Goal: Task Accomplishment & Management: Manage account settings

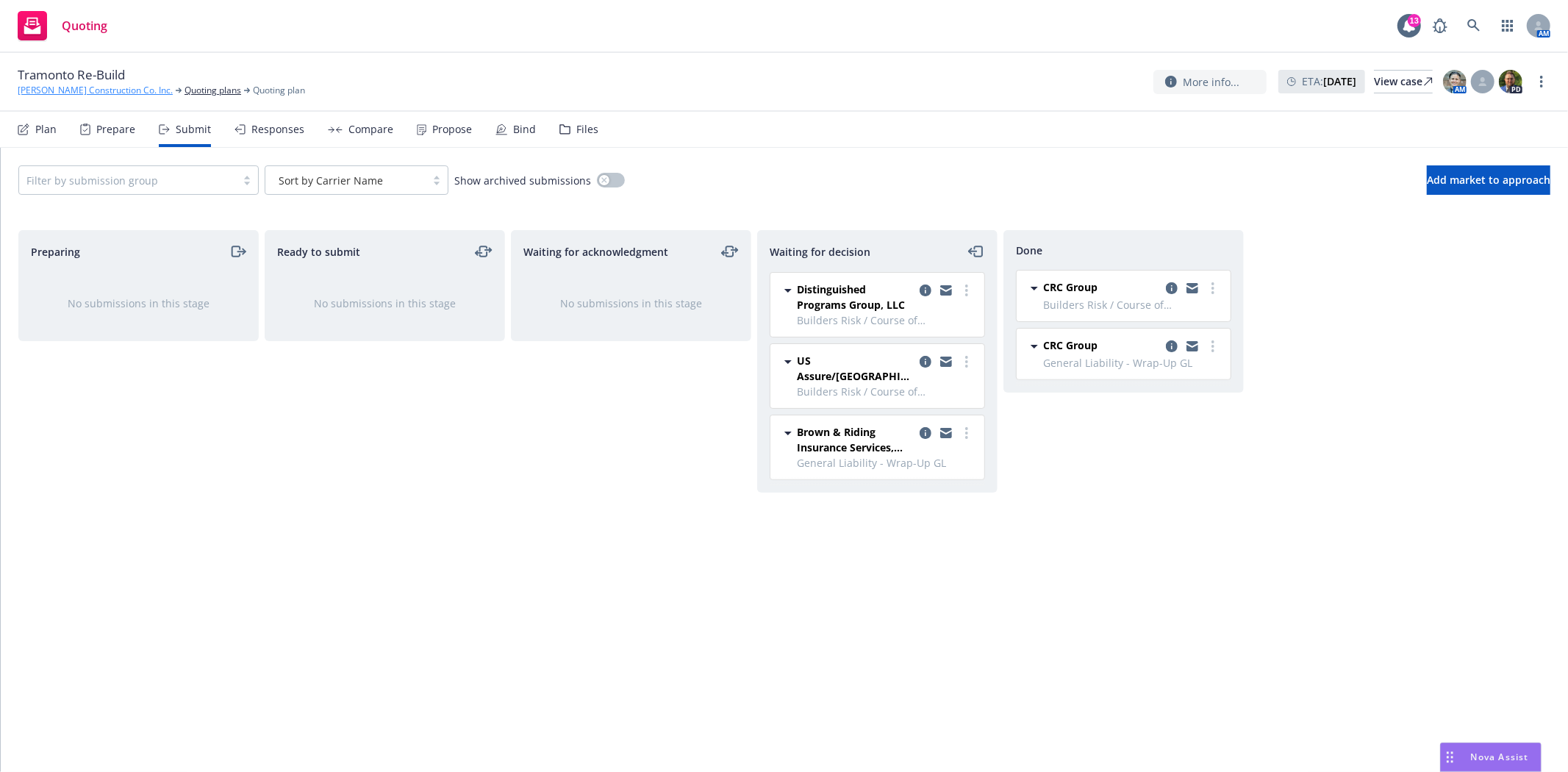
click at [106, 92] on link "[PERSON_NAME] Construction Co. Inc." at bounding box center [95, 90] width 155 height 13
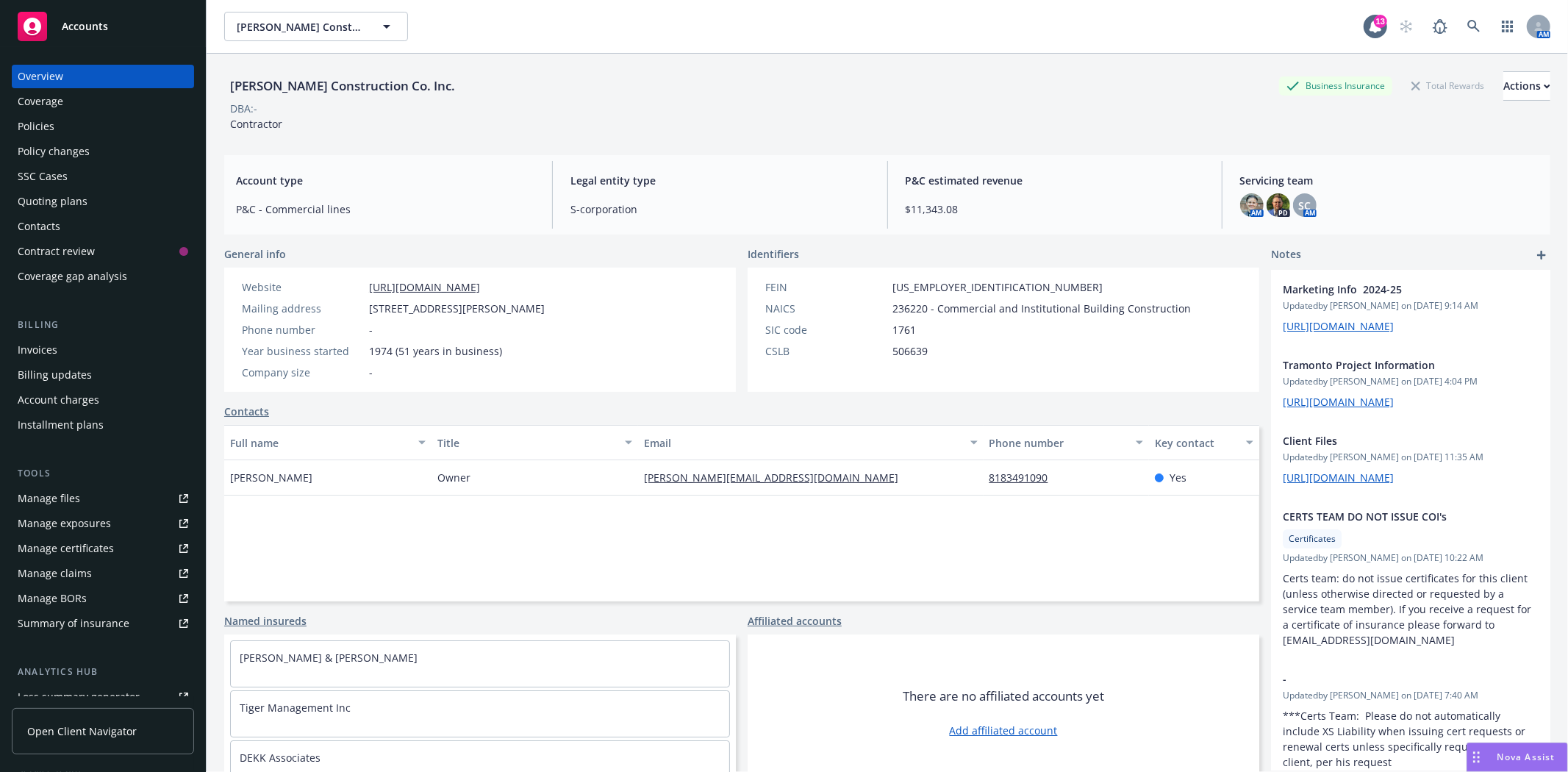
click at [68, 121] on div "Policies" at bounding box center [102, 126] width 170 height 24
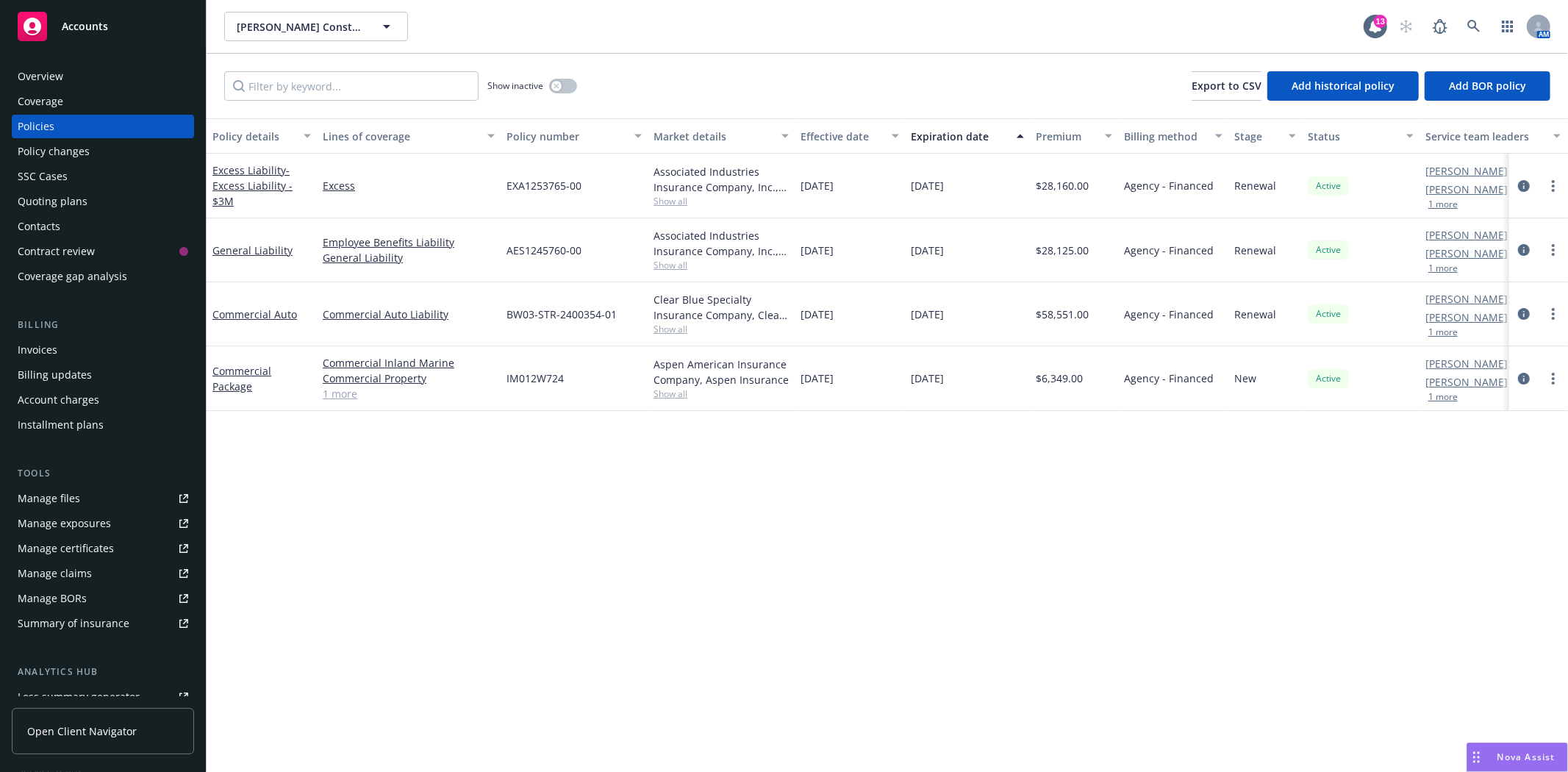
click at [72, 548] on div "Manage certificates" at bounding box center [65, 548] width 96 height 24
click at [77, 31] on span "Accounts" at bounding box center [85, 26] width 46 height 11
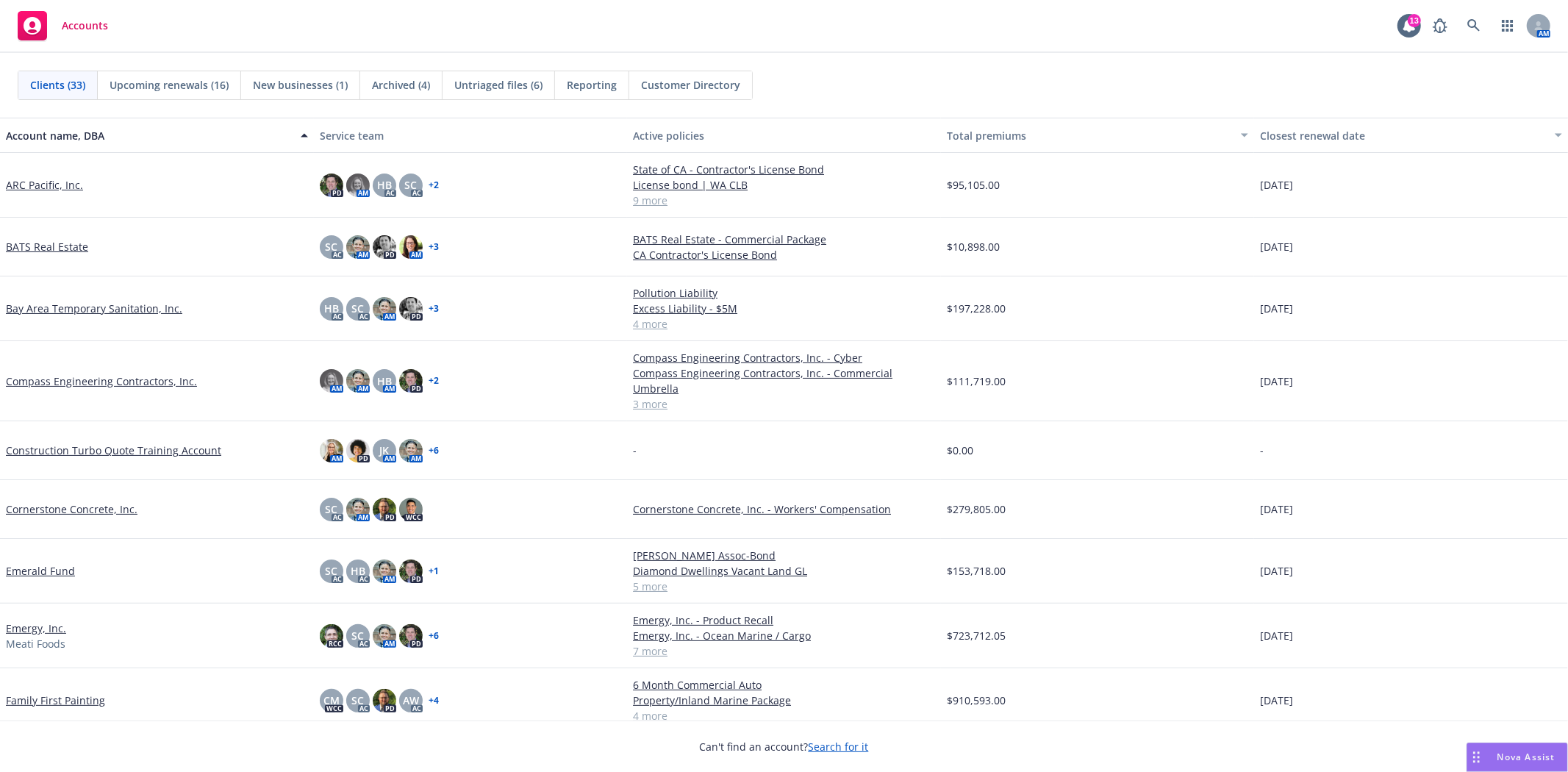
click at [55, 693] on link "Family First Painting" at bounding box center [56, 700] width 99 height 16
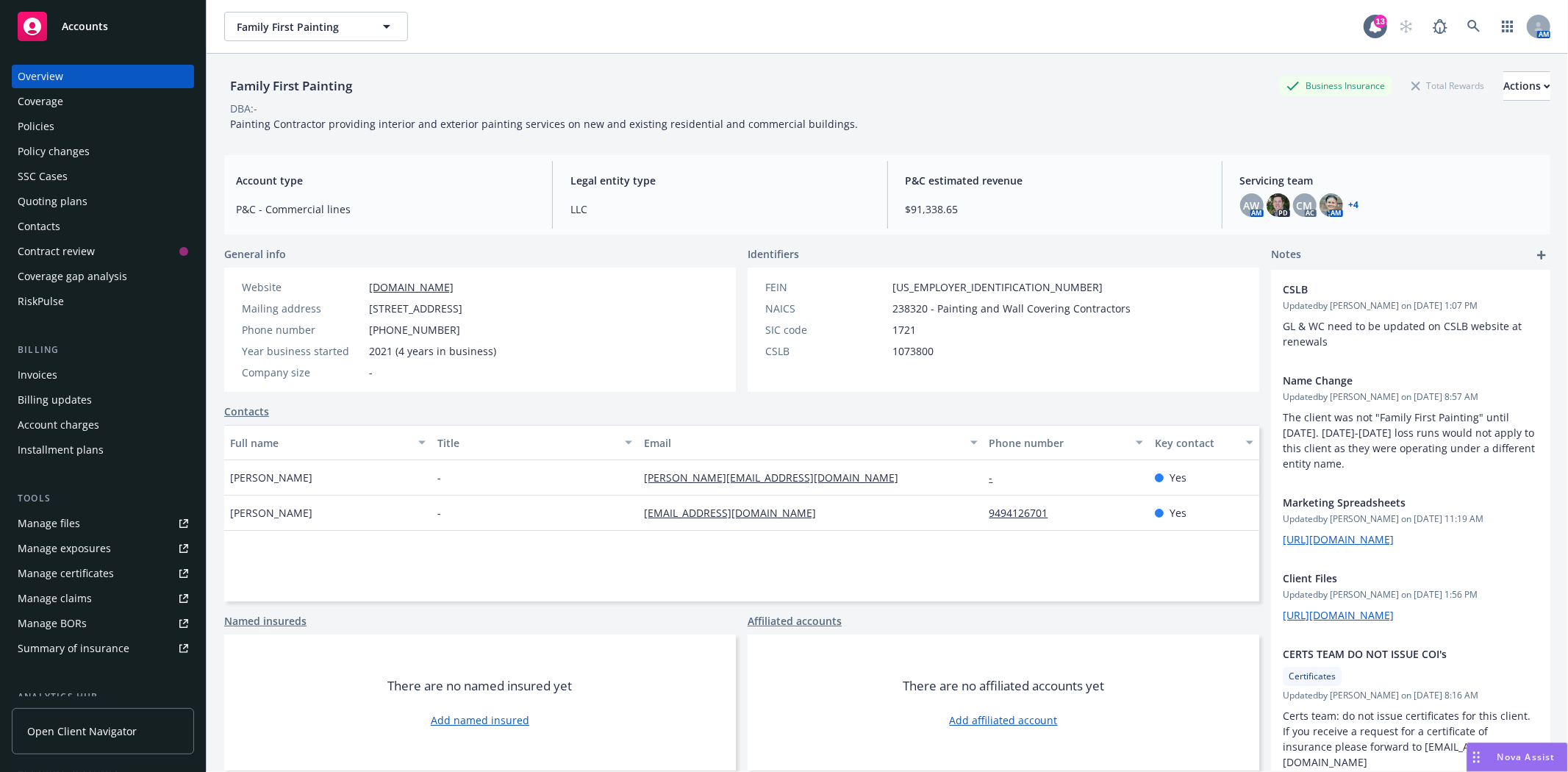
click at [30, 133] on div "Policies" at bounding box center [36, 126] width 37 height 24
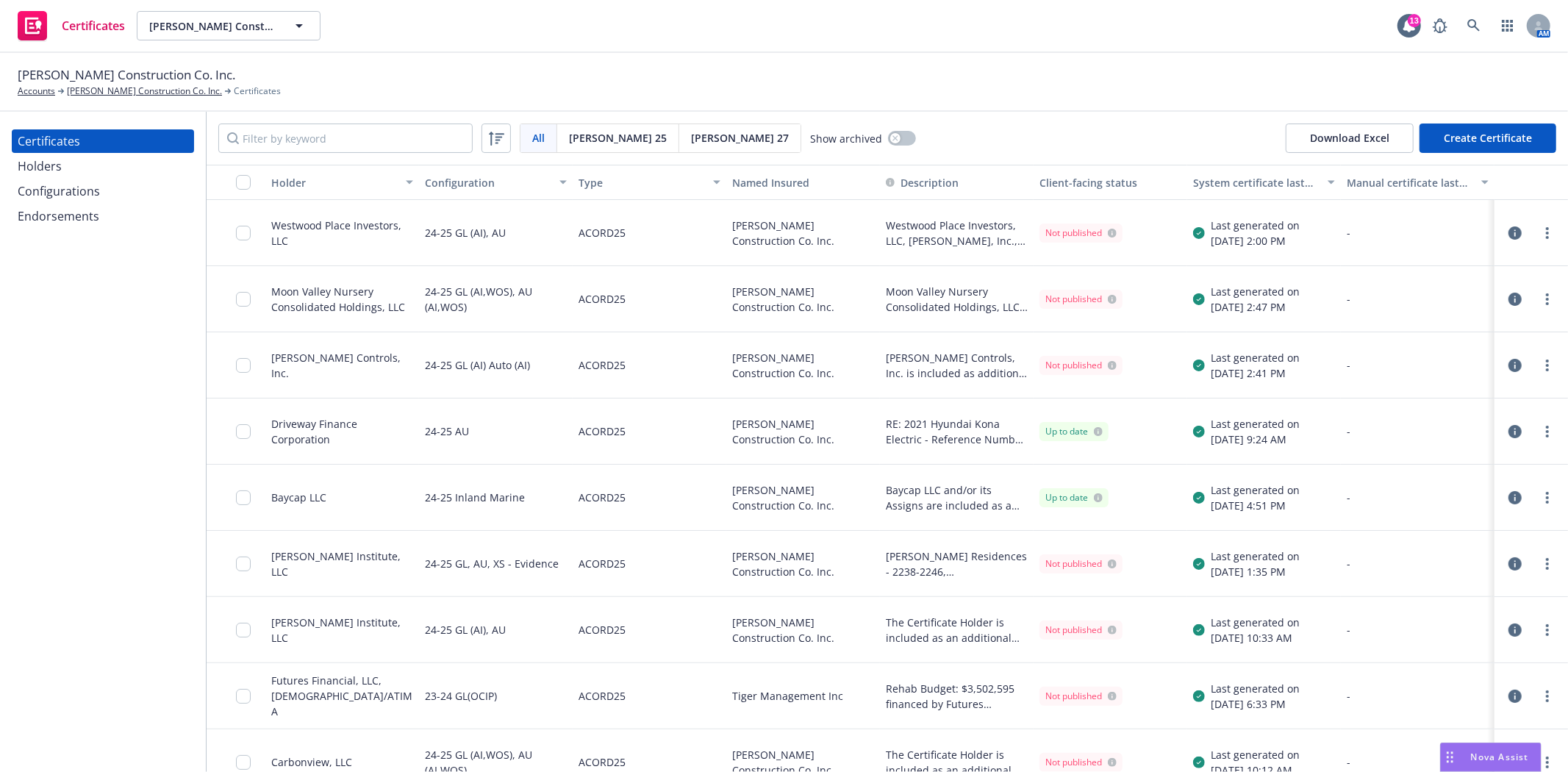
click at [1487, 129] on button "Create Certificate" at bounding box center [1488, 139] width 137 height 30
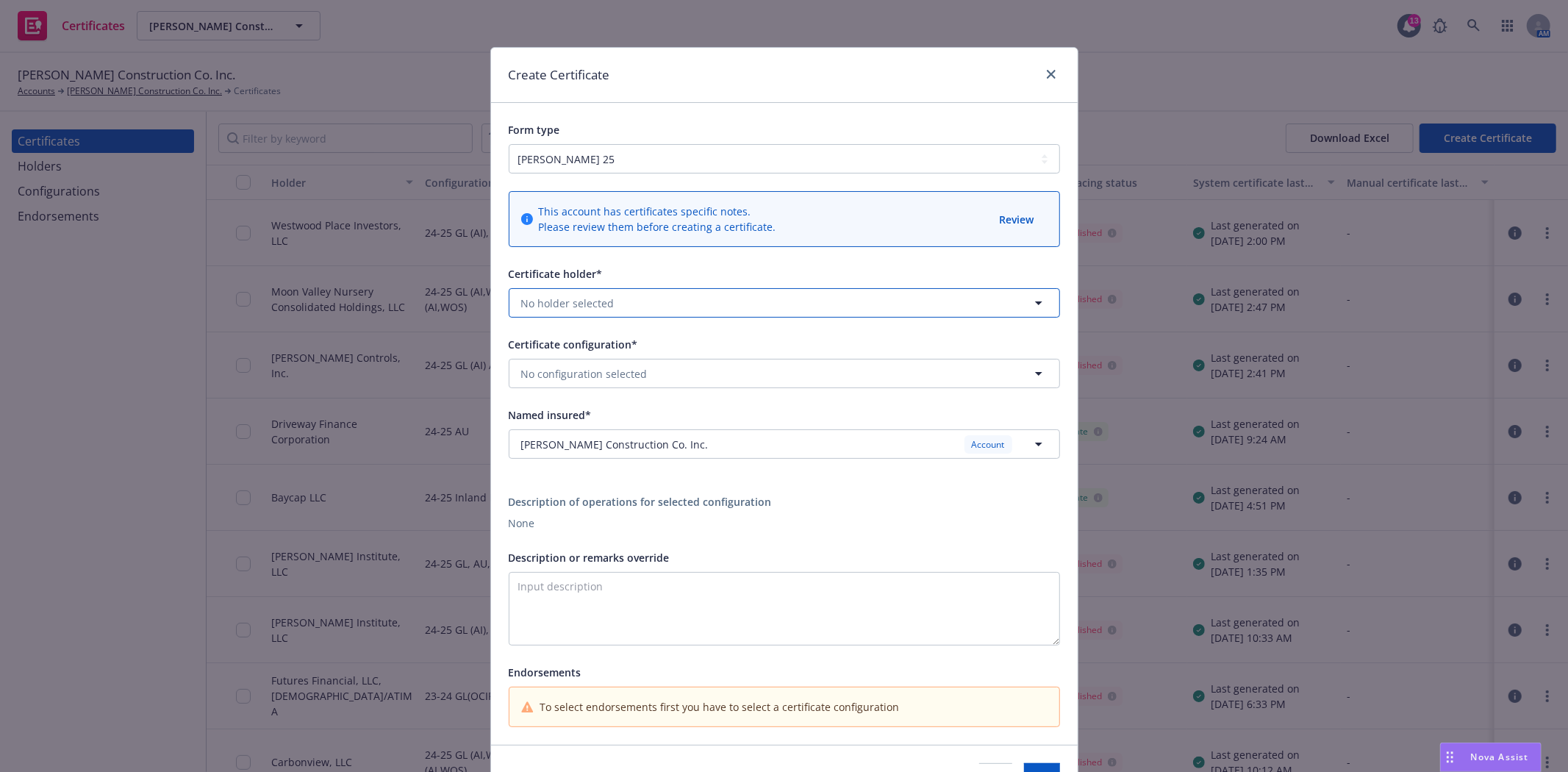
click at [645, 310] on button "No holder selected" at bounding box center [784, 303] width 551 height 30
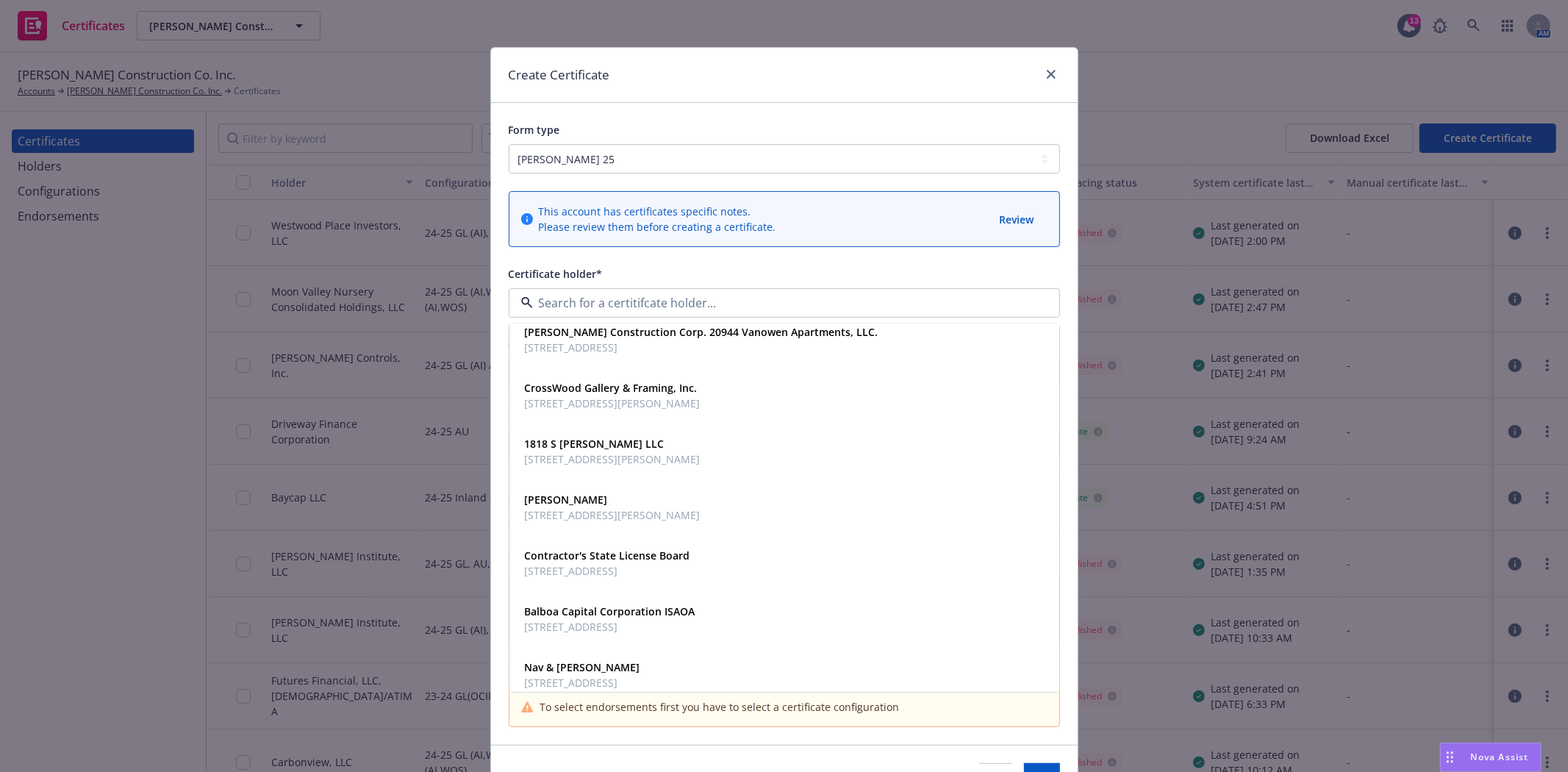
scroll to position [489, 0]
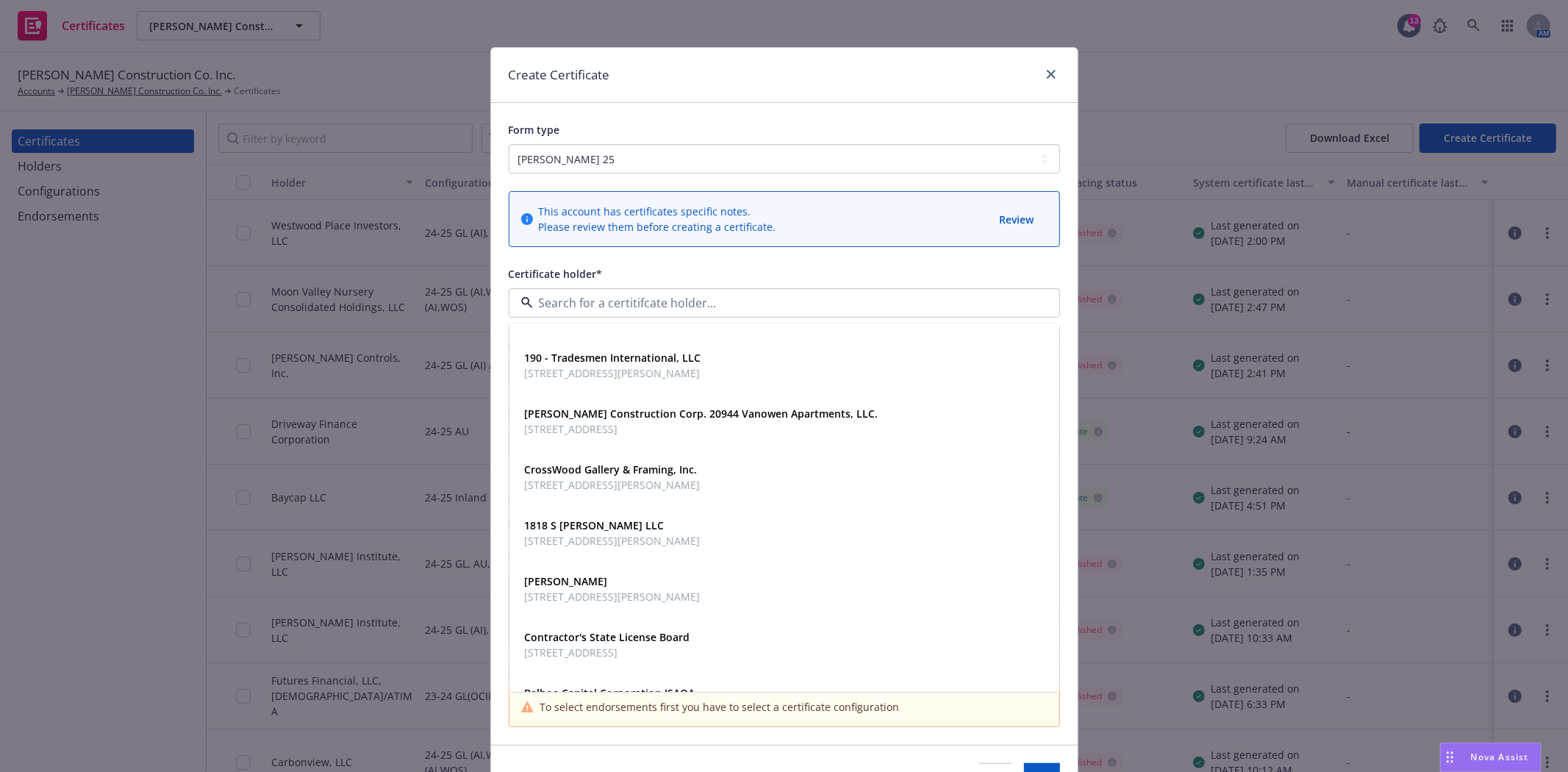
click at [921, 79] on div "Create Certificate" at bounding box center [784, 75] width 586 height 55
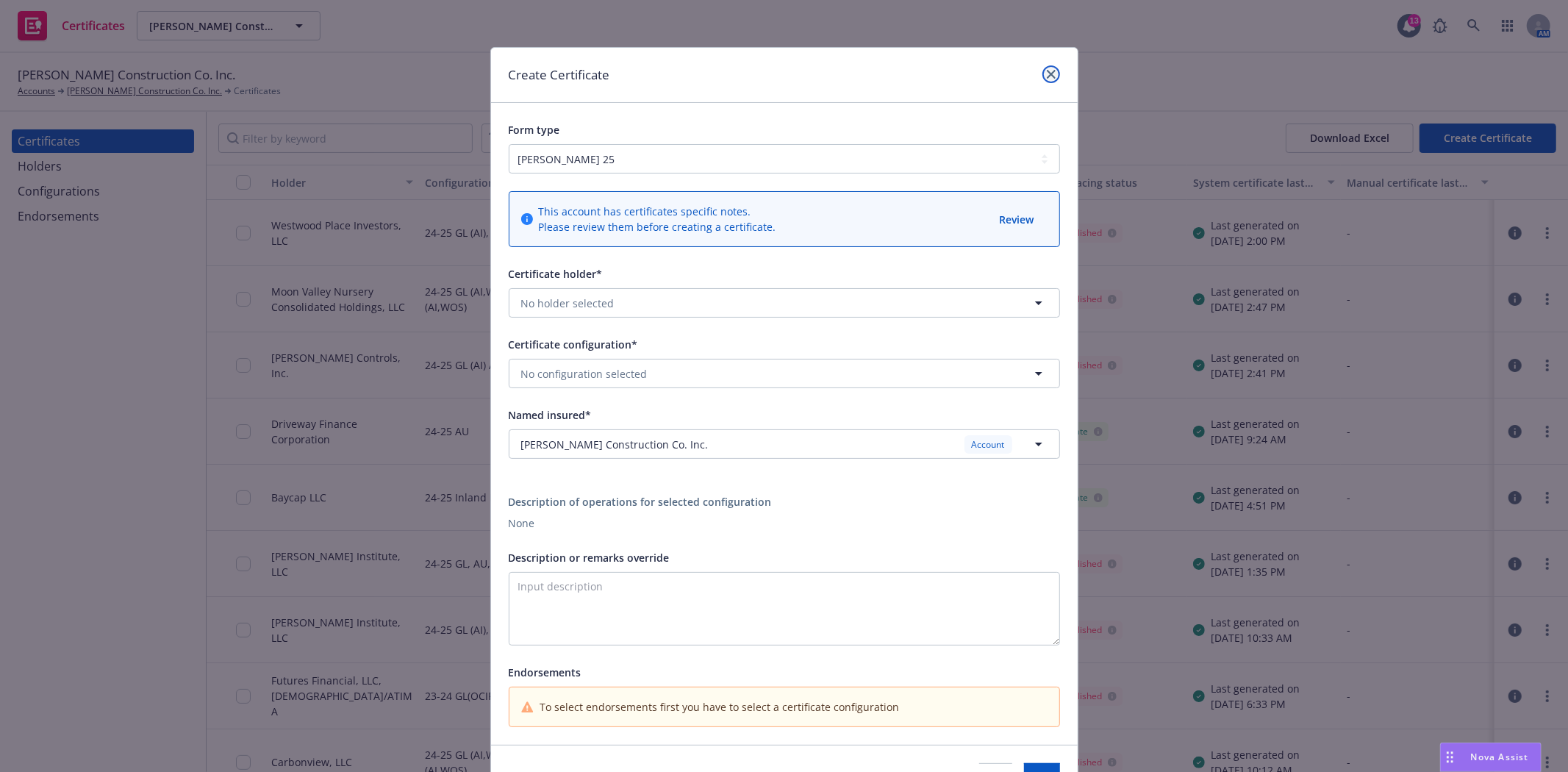
click at [1045, 68] on link "close" at bounding box center [1051, 74] width 17 height 17
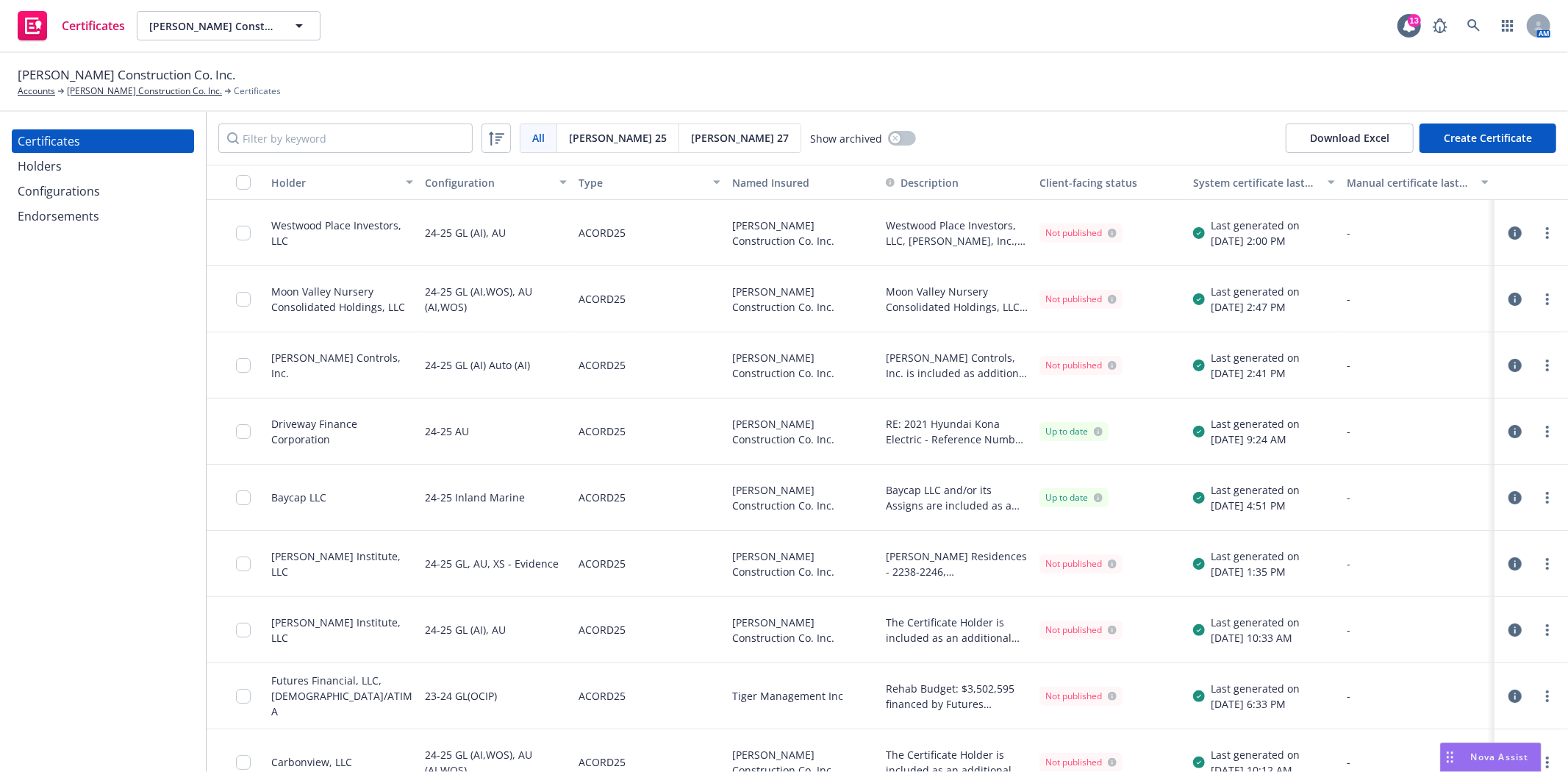
click at [91, 166] on div "Holders" at bounding box center [102, 166] width 170 height 24
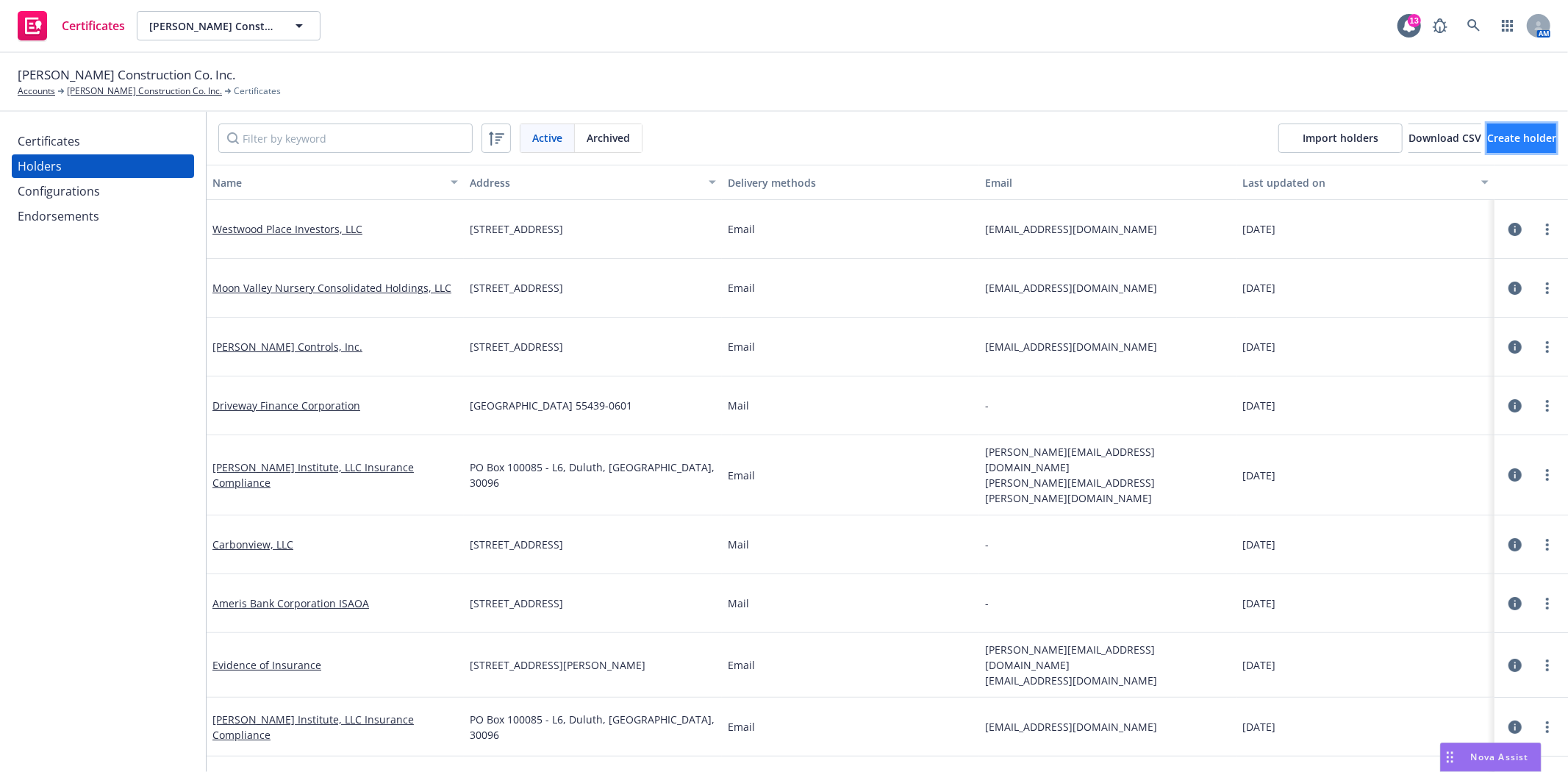
click at [1492, 147] on button "Create holder" at bounding box center [1521, 139] width 69 height 30
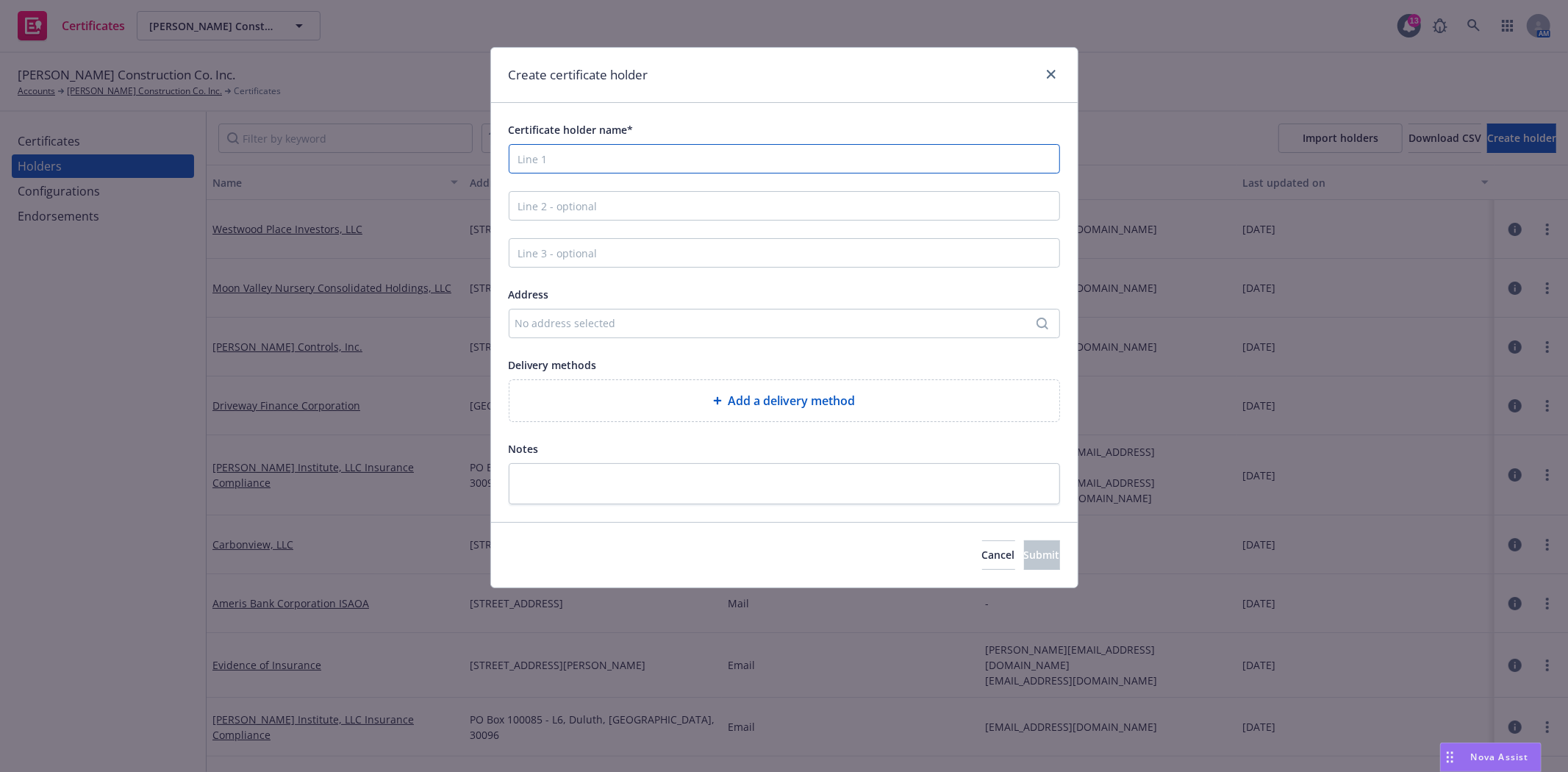
click at [585, 162] on input "Certificate holder name*" at bounding box center [784, 159] width 551 height 30
type input "Gilbert Associates"
click at [607, 325] on div "No address selected" at bounding box center [777, 323] width 524 height 16
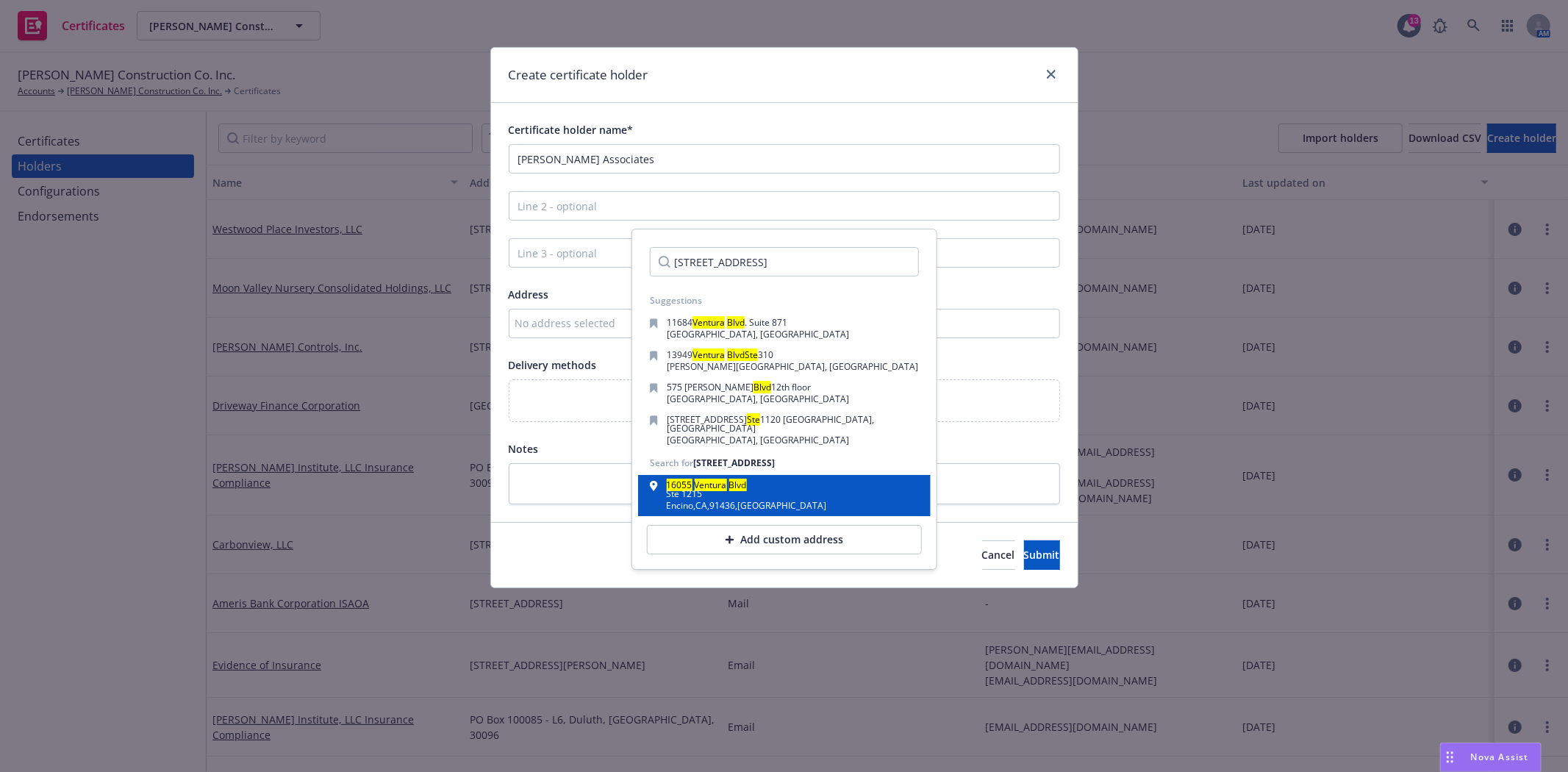
type input "16055 Ventura Blvd Ste 1215"
click at [740, 480] on mark "Blvd" at bounding box center [738, 484] width 17 height 12
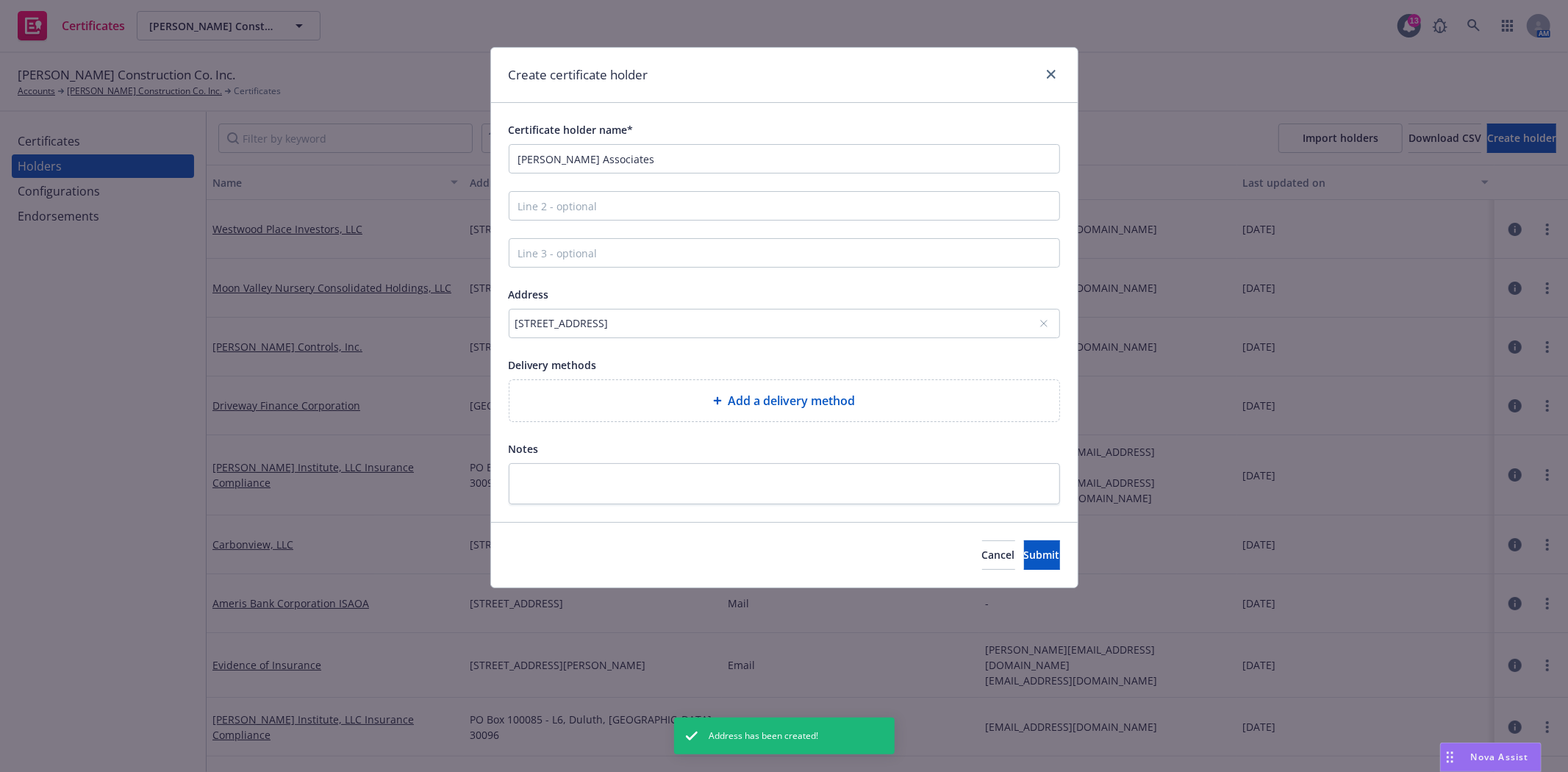
click at [733, 406] on span "Add a delivery method" at bounding box center [791, 400] width 127 height 17
select select "EMAIL"
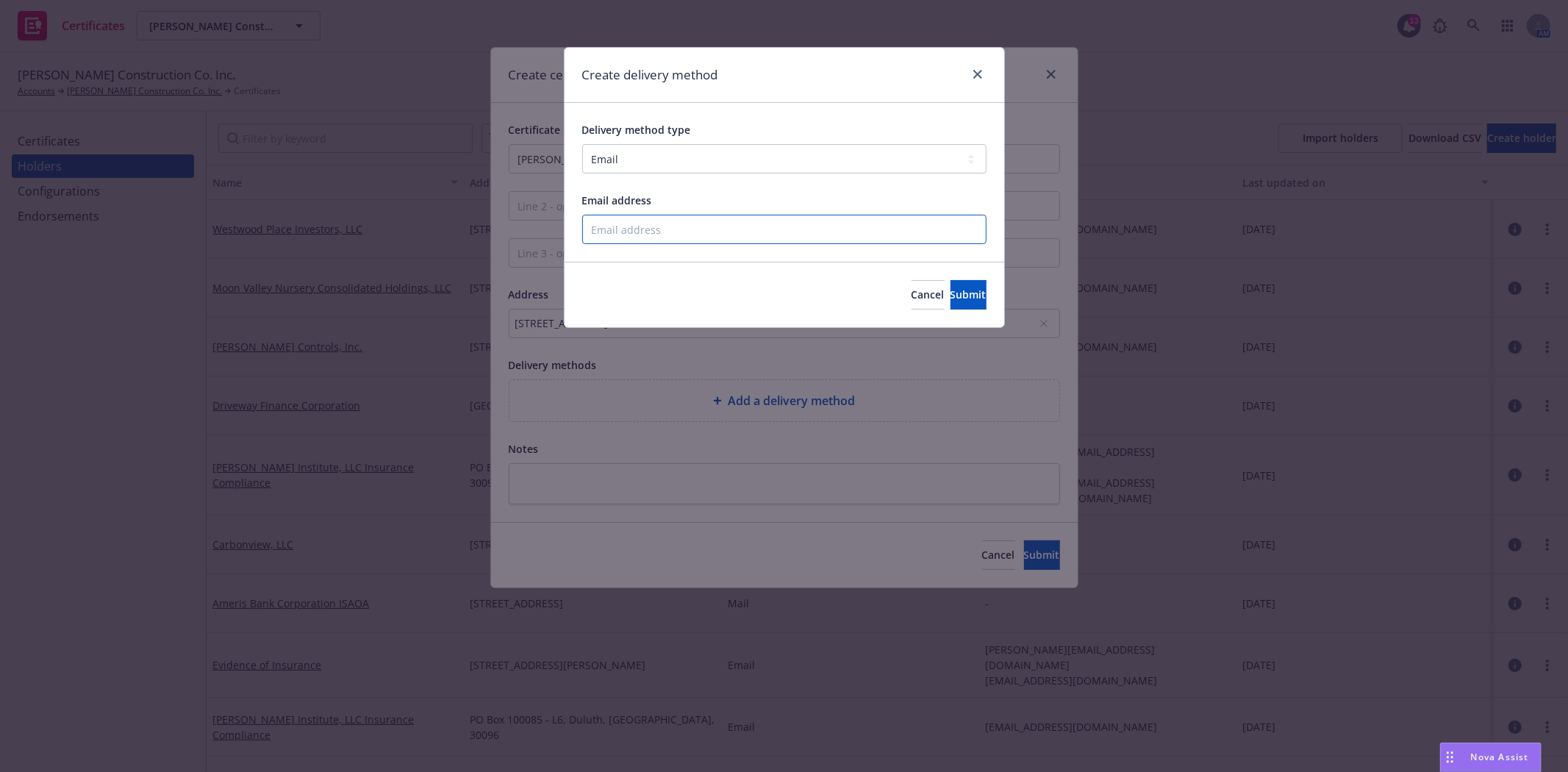
click at [643, 224] on input "Email address" at bounding box center [784, 229] width 404 height 30
type input "Sabrina@gilbert-associates.com"
click at [950, 288] on span "Submit" at bounding box center [968, 294] width 36 height 14
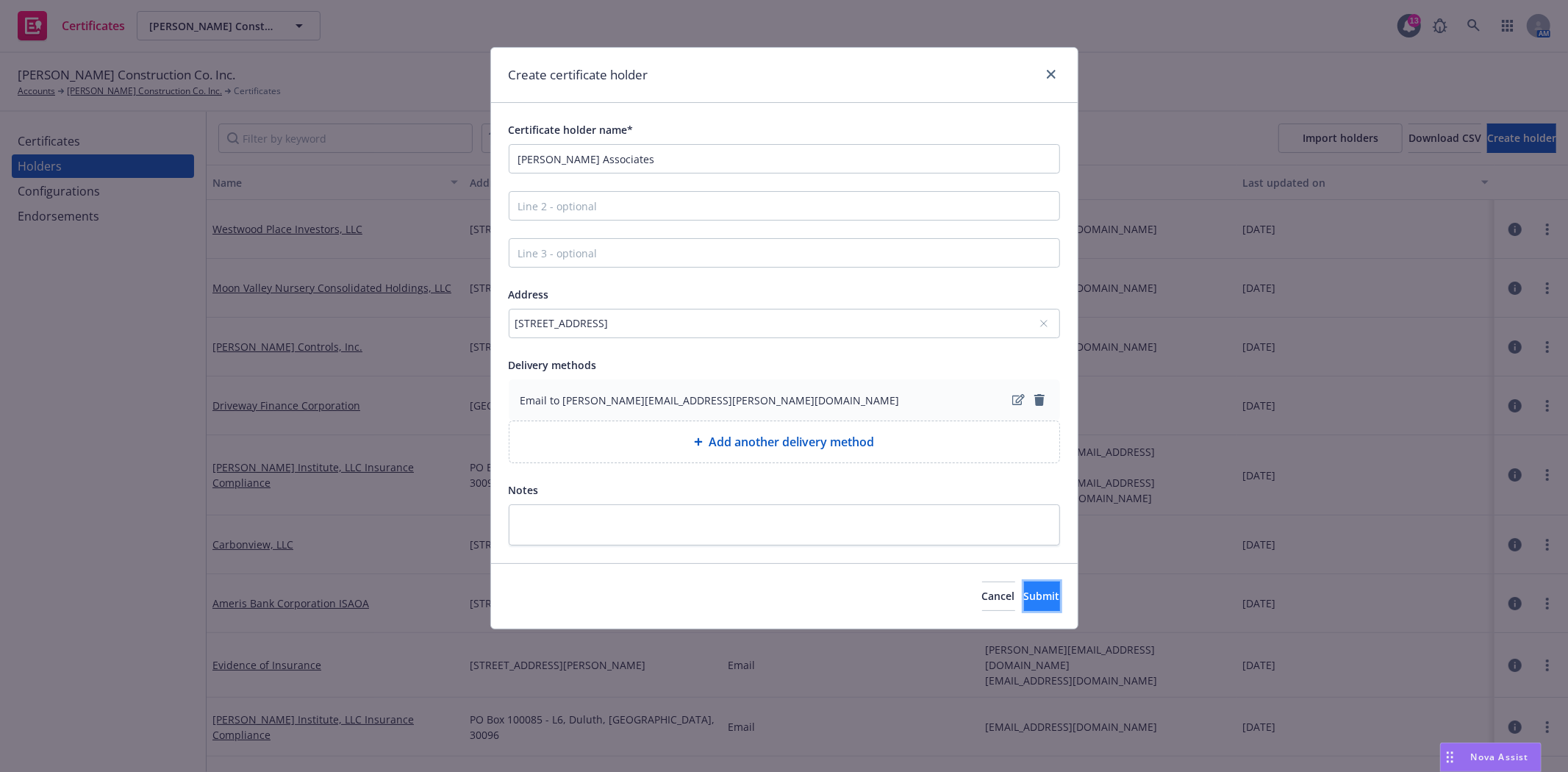
click at [1024, 593] on span "Submit" at bounding box center [1042, 596] width 36 height 14
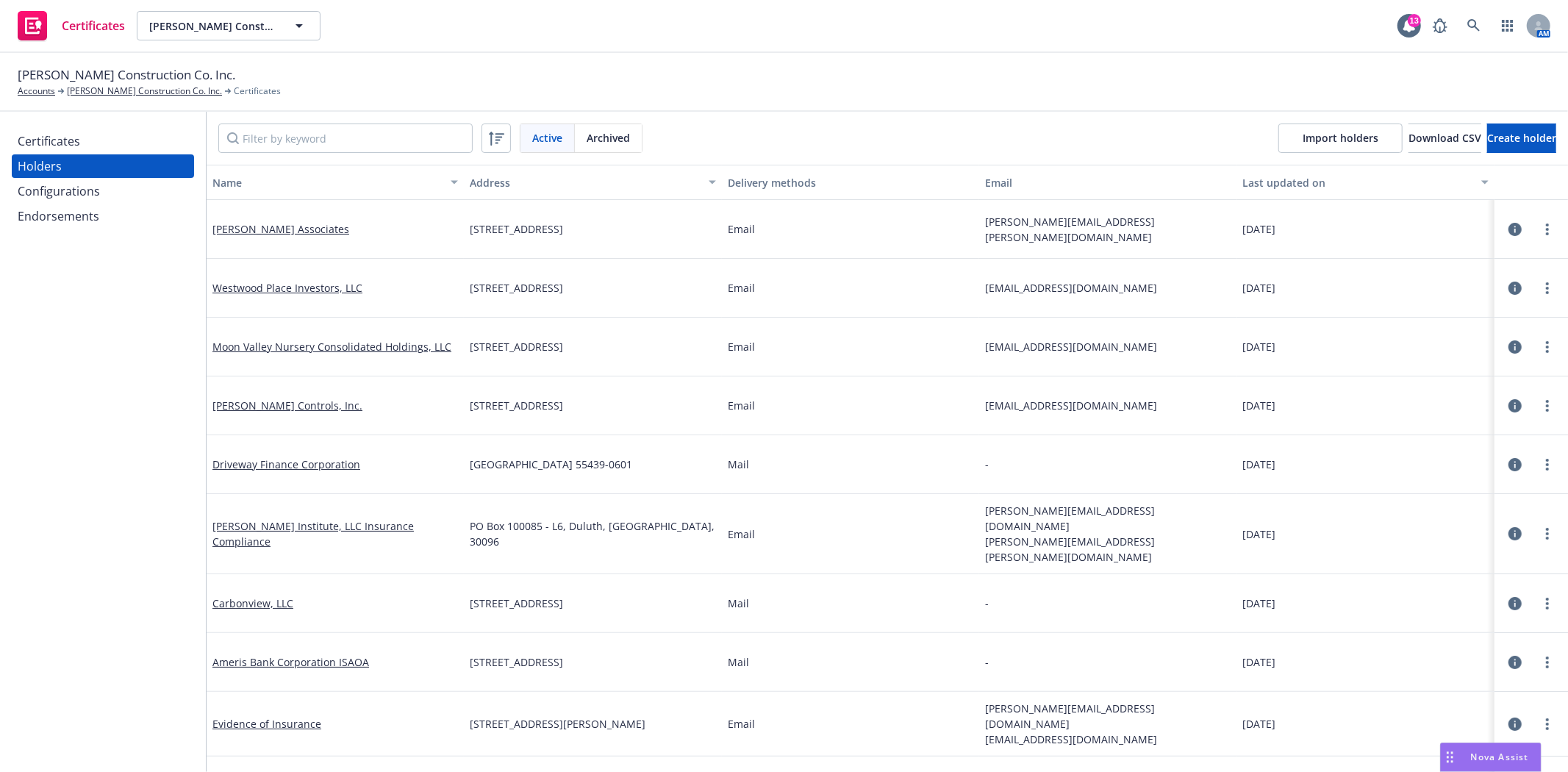
click at [53, 142] on div "Certificates" at bounding box center [49, 140] width 63 height 24
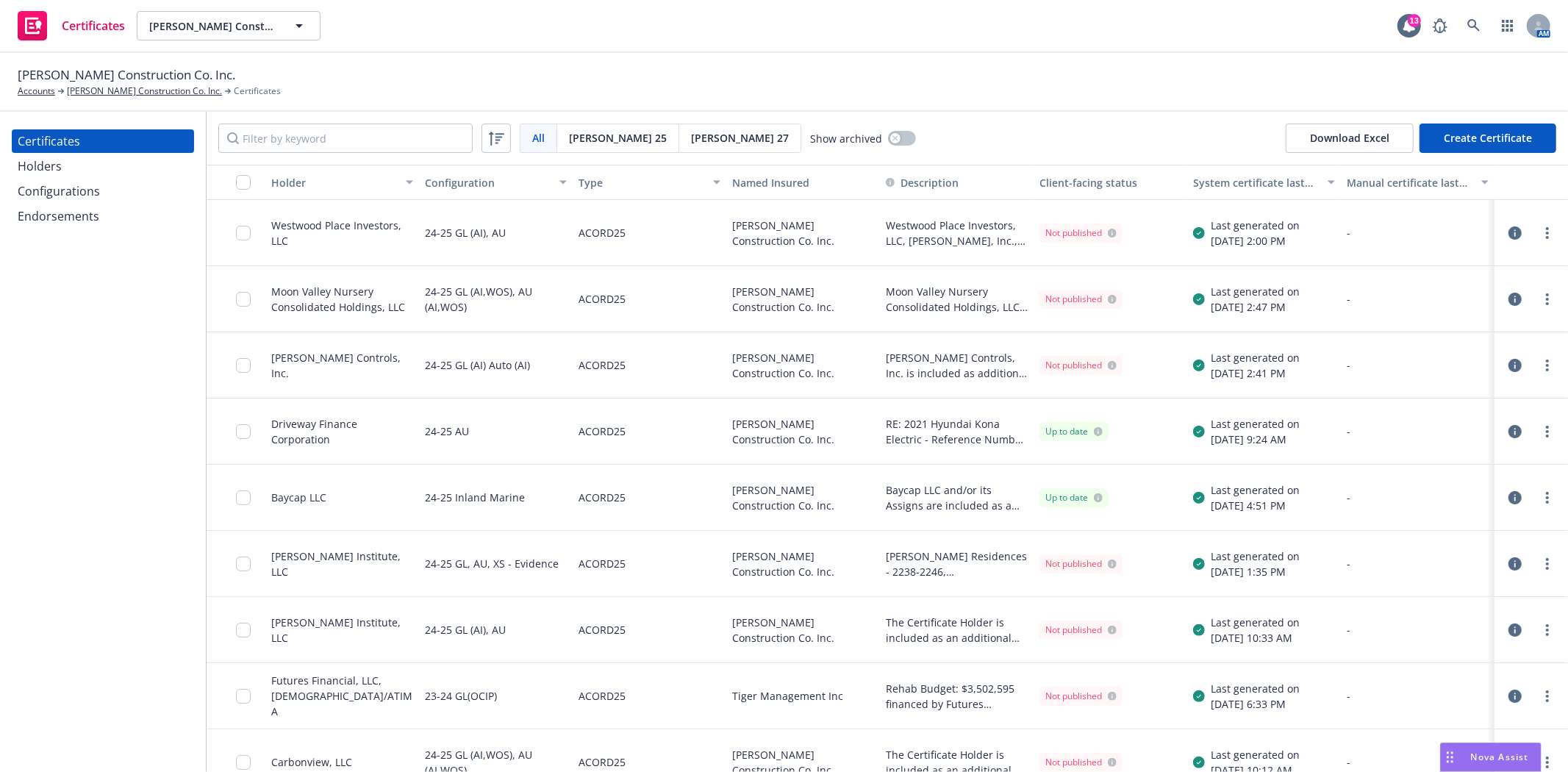
click at [1481, 135] on button "Create Certificate" at bounding box center [1488, 139] width 137 height 30
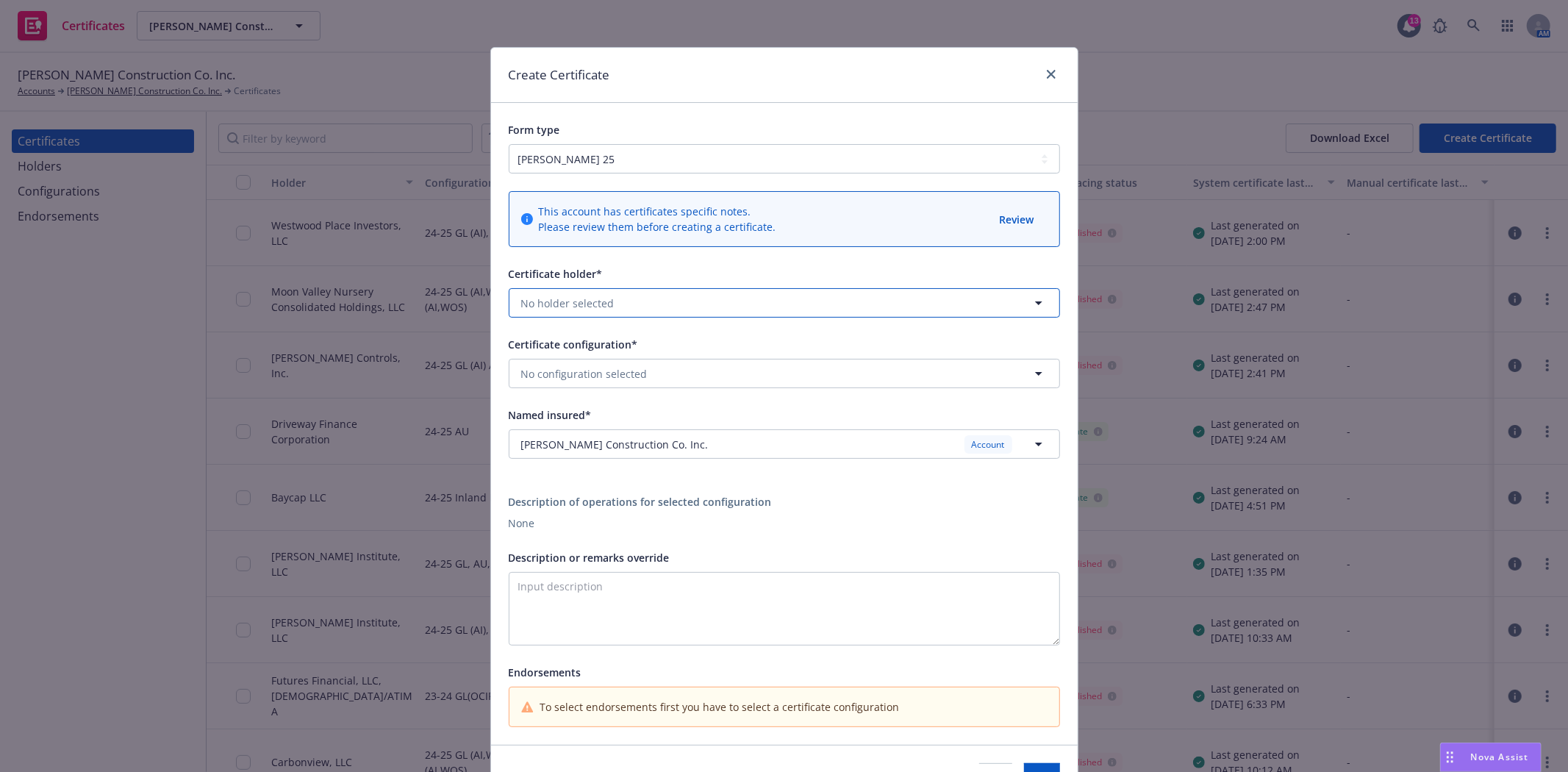
click at [678, 304] on button "No holder selected" at bounding box center [784, 303] width 551 height 30
type input "gilber"
click at [626, 361] on span "16055 Ventura Blvd, Ste 1215, Encino, CA, 91436, USA" at bounding box center [593, 360] width 139 height 16
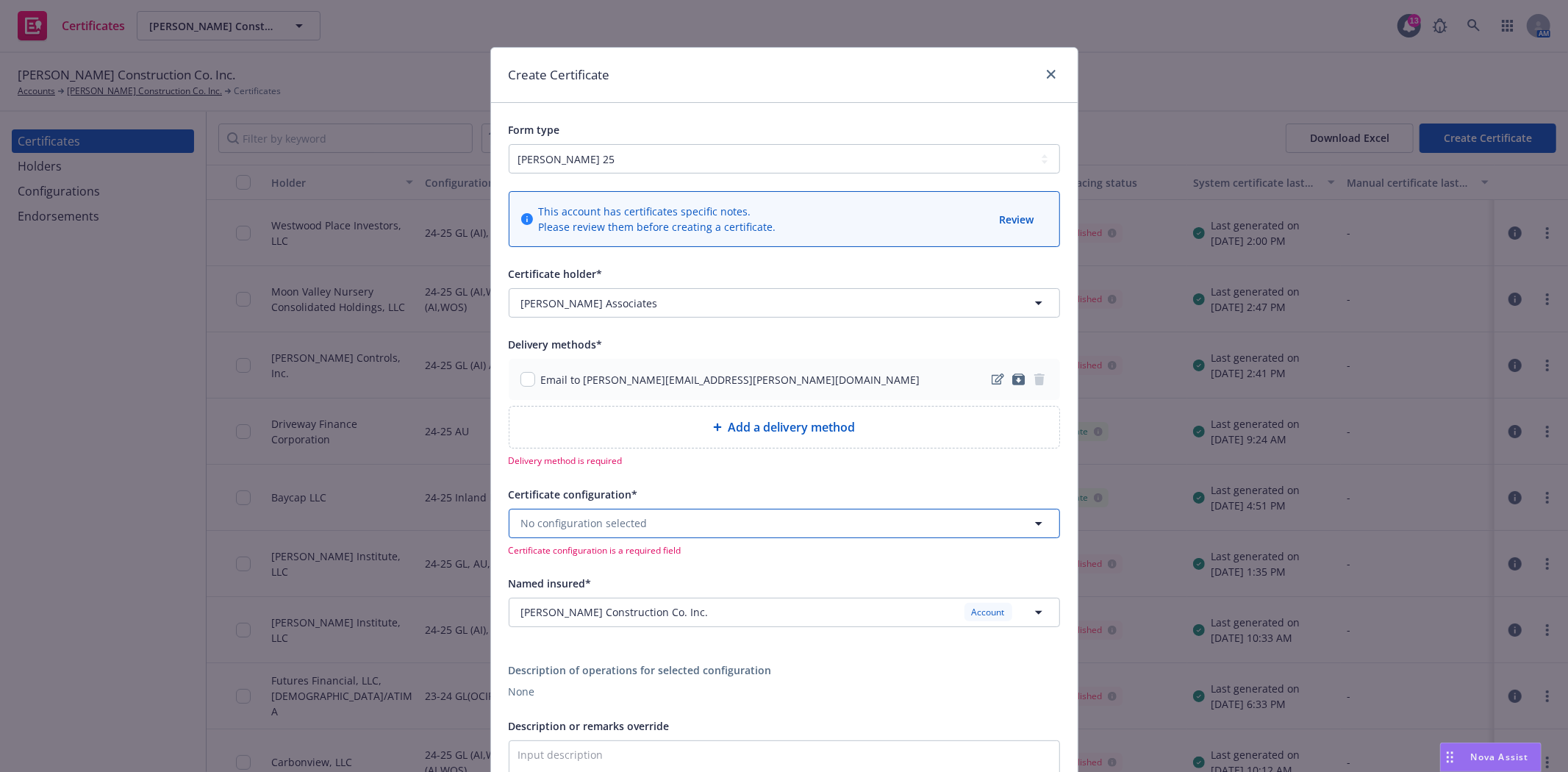
click at [576, 529] on span "No configuration selected" at bounding box center [584, 523] width 127 height 16
click at [688, 523] on button "No configuration selected" at bounding box center [784, 523] width 551 height 30
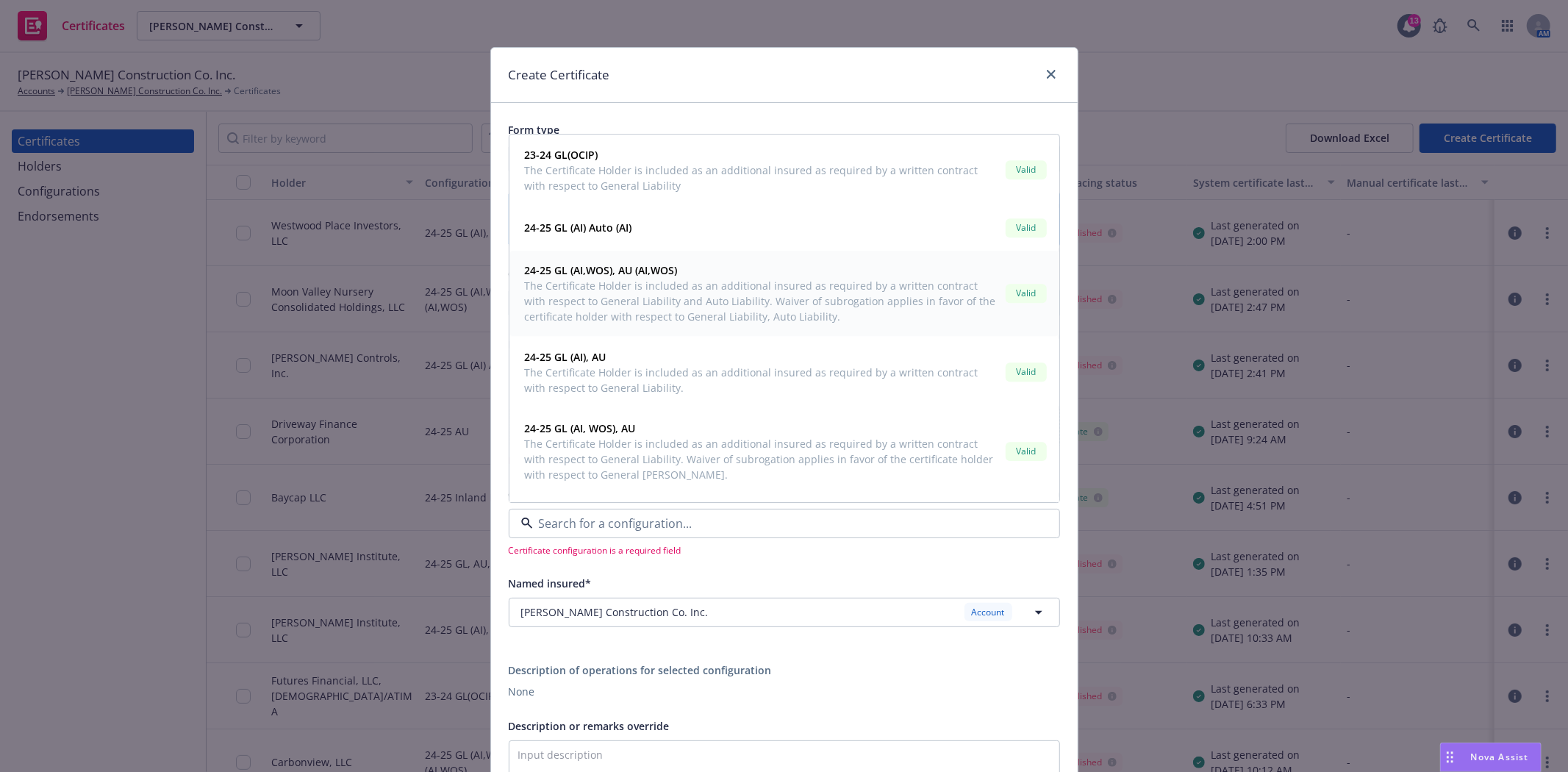
click at [708, 292] on span "The Certificate Holder is included as an additional insured as required by a wr…" at bounding box center [762, 300] width 475 height 46
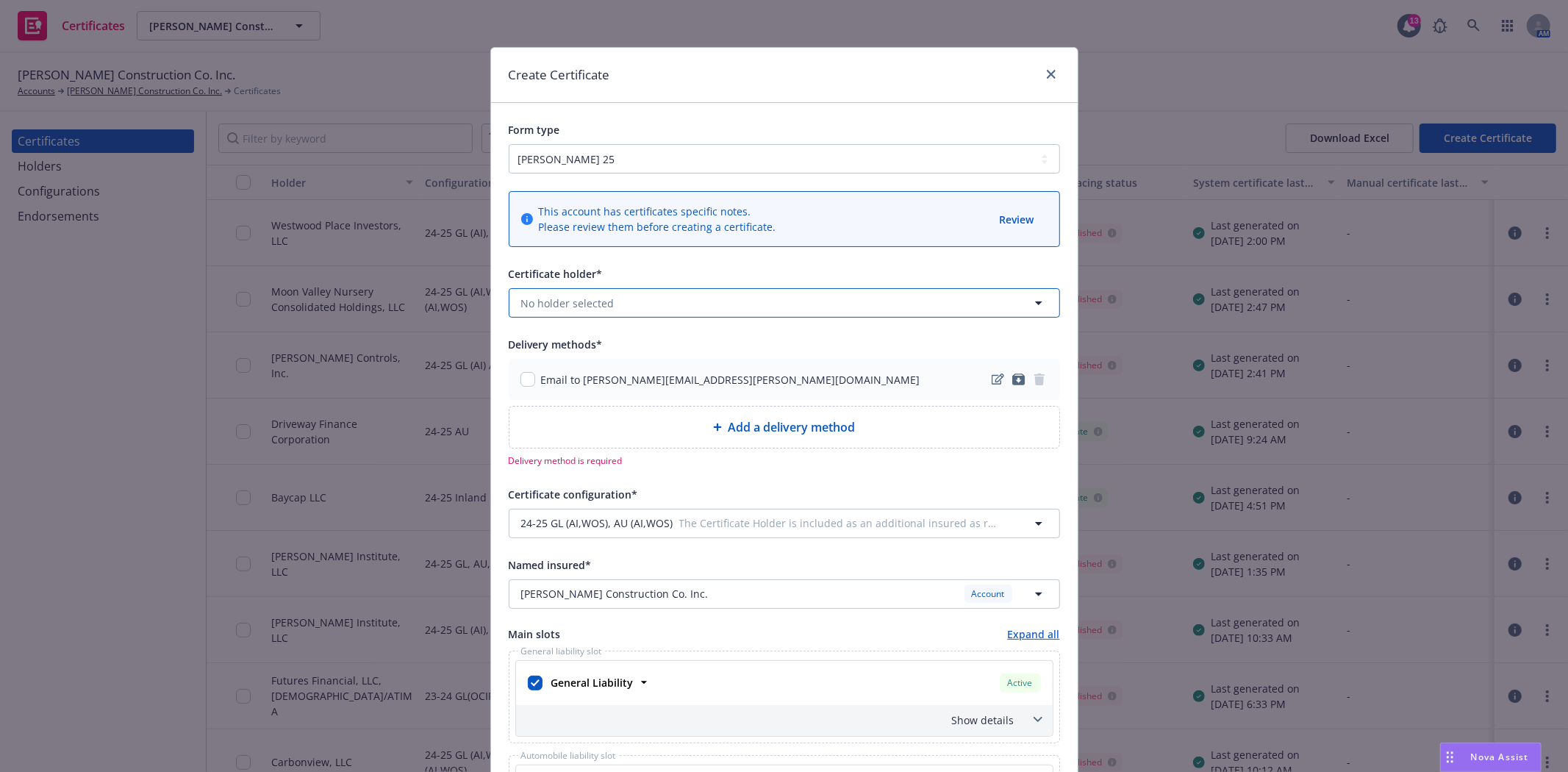
click at [679, 310] on button "No holder selected" at bounding box center [784, 303] width 551 height 30
type input "gilber"
click at [650, 357] on span "16055 Ventura Blvd, Ste 1215, Encino, CA, 91436, USA" at bounding box center [593, 360] width 139 height 16
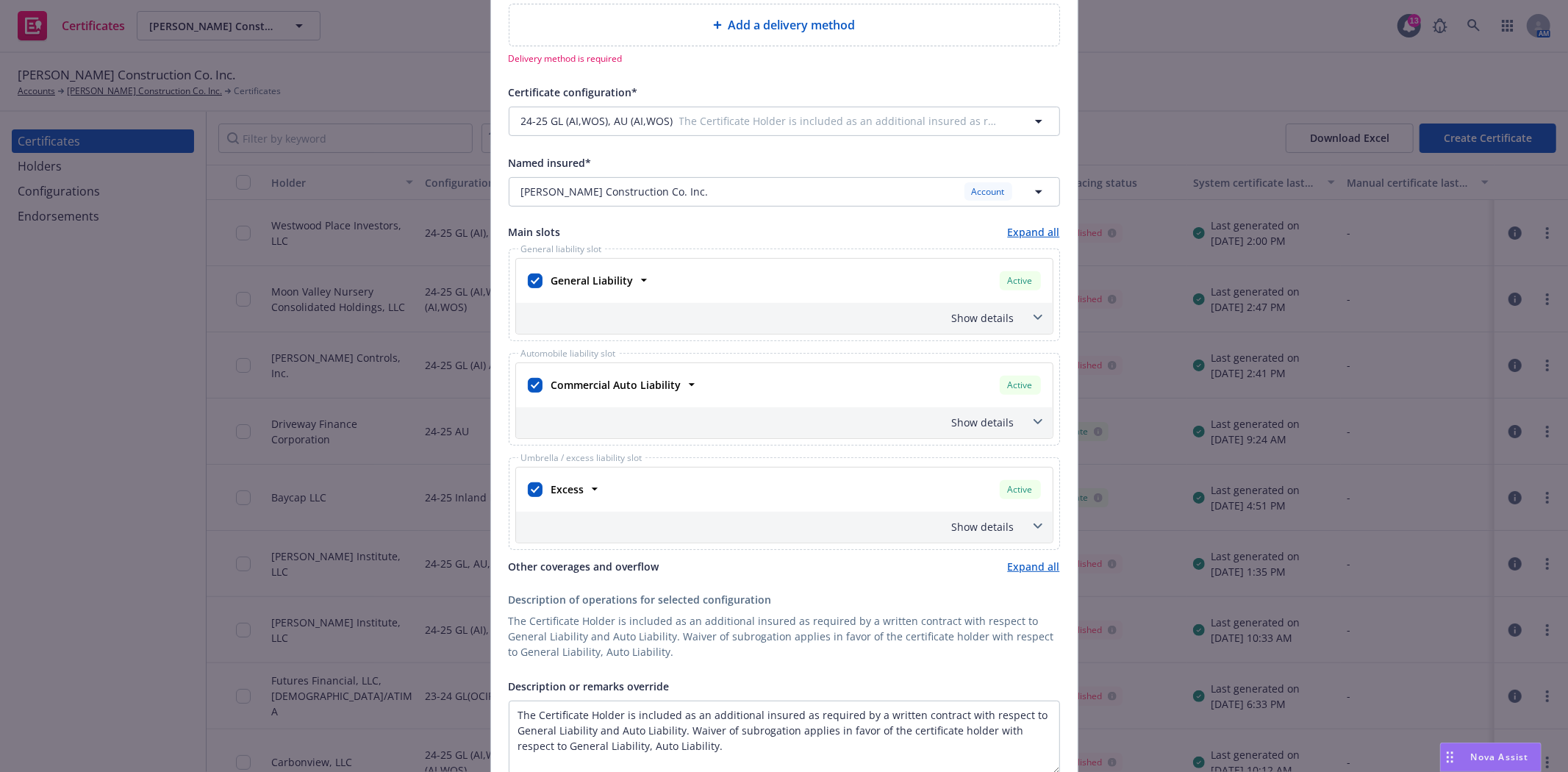
scroll to position [408, 0]
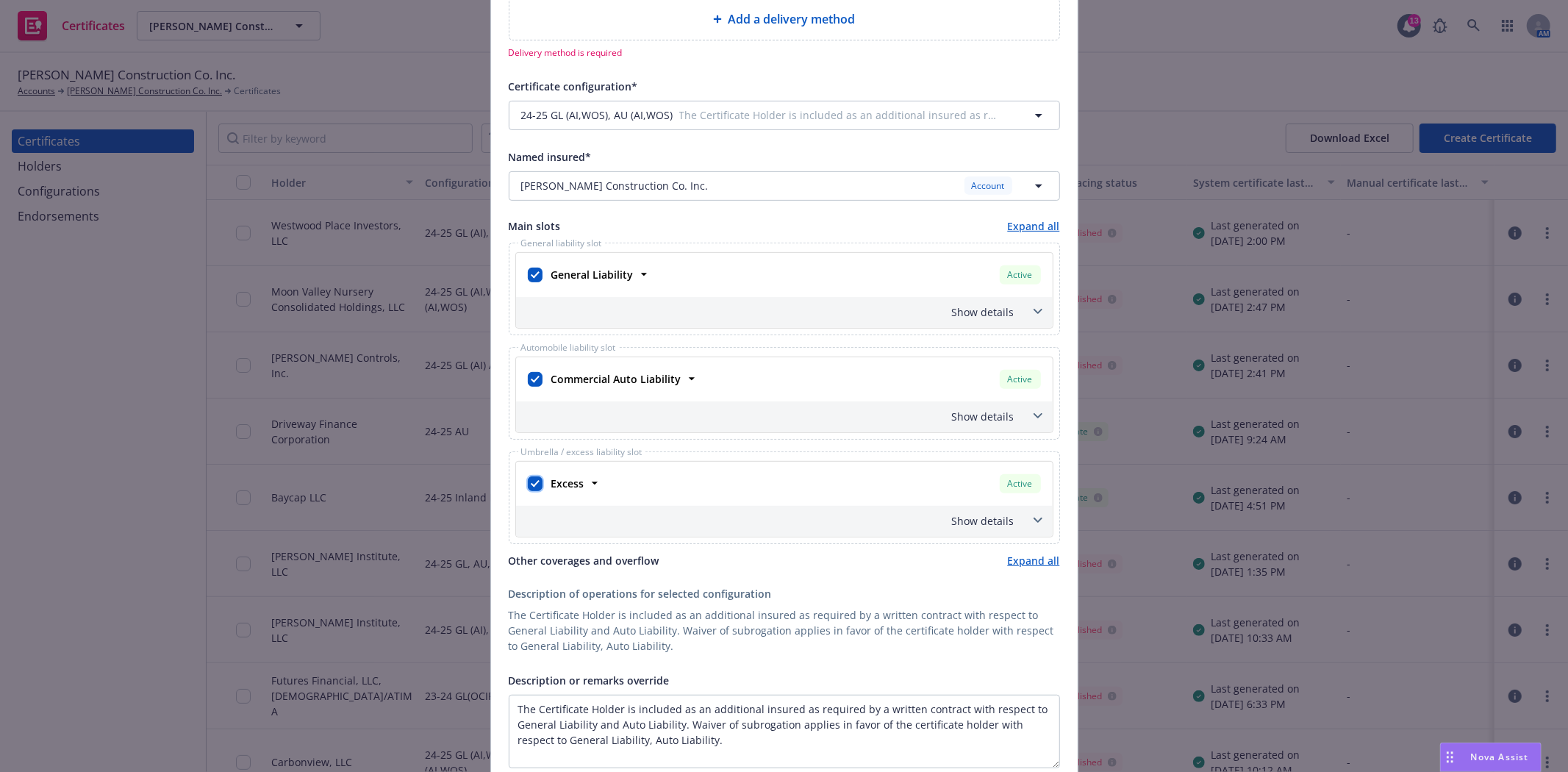
click at [528, 487] on input "checkbox" at bounding box center [535, 483] width 15 height 15
checkbox input "false"
click at [532, 379] on input "checkbox" at bounding box center [535, 379] width 15 height 15
checkbox input "false"
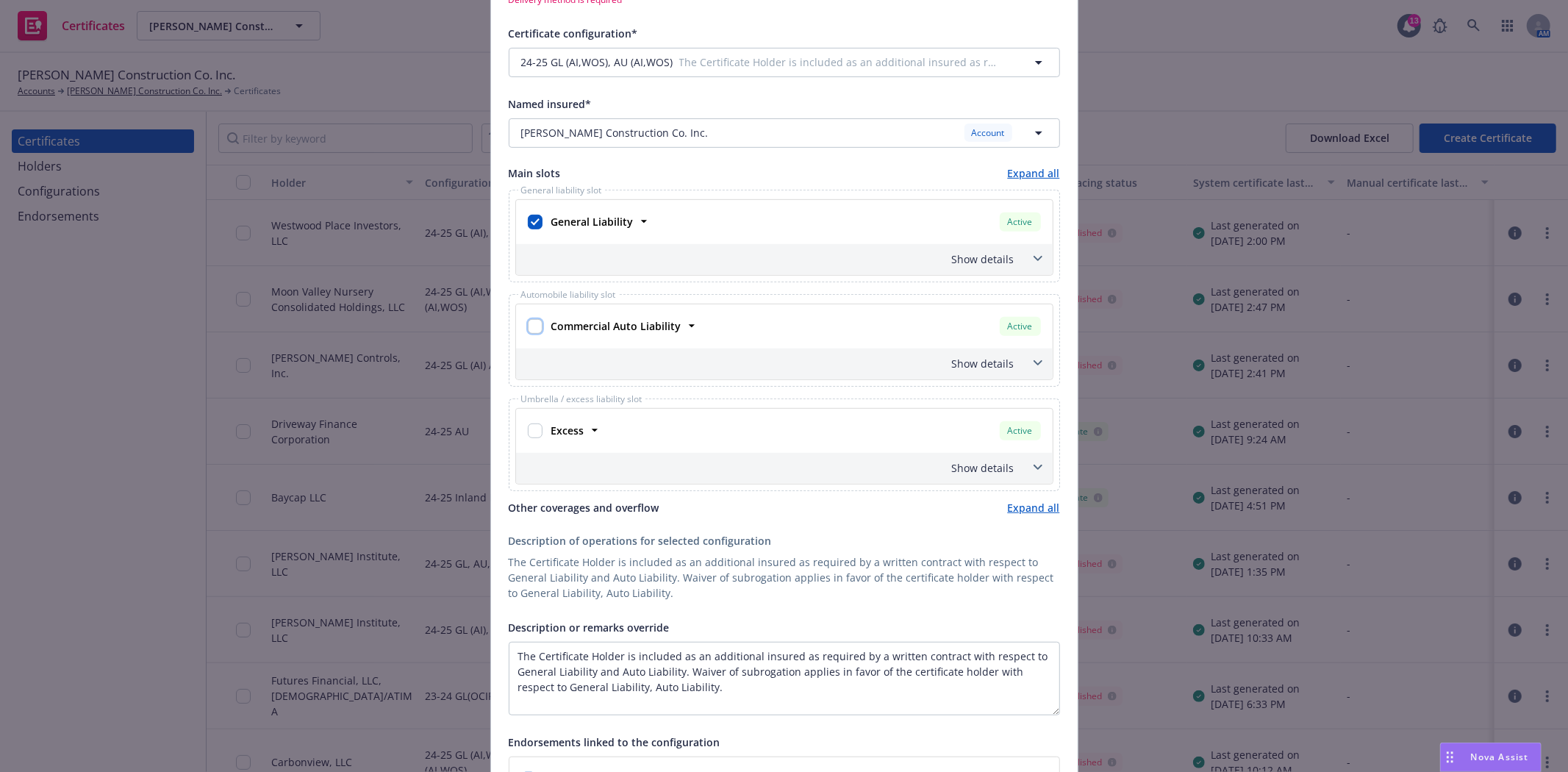
scroll to position [489, 0]
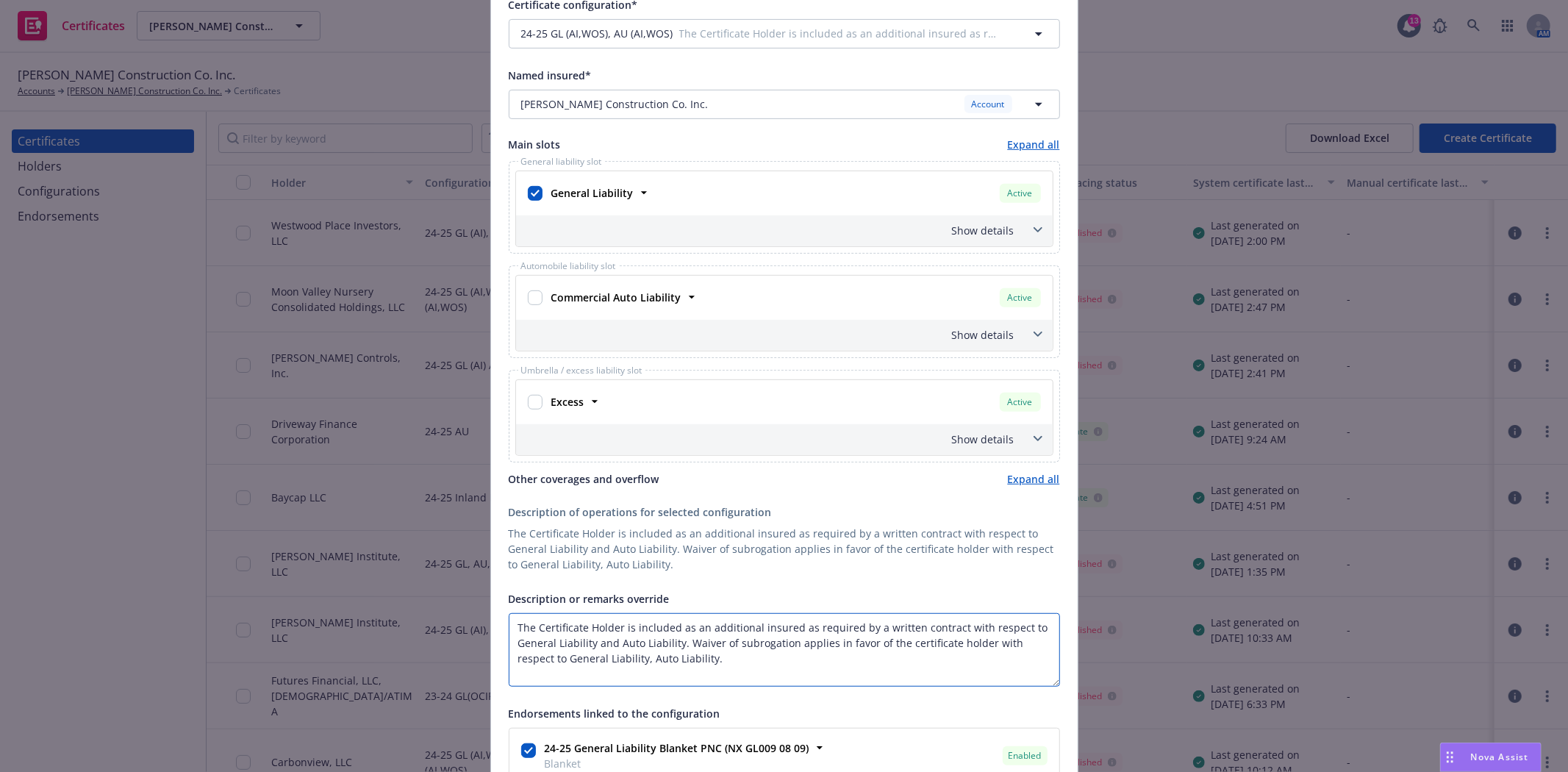
drag, startPoint x: 627, startPoint y: 625, endPoint x: 436, endPoint y: 621, distance: 191.0
click at [436, 621] on div "Create Certificate Form type ACORD 25 ACORD 27 This account has certificates sp…" at bounding box center [784, 386] width 1568 height 772
click at [829, 627] on textarea "Gilbert Associates and Ventura Woodley Building are included as an additional i…" at bounding box center [784, 650] width 551 height 73
click at [909, 627] on textarea "Gilbert Associates and Ventura Woodley Building are included as additional insu…" at bounding box center [784, 650] width 551 height 73
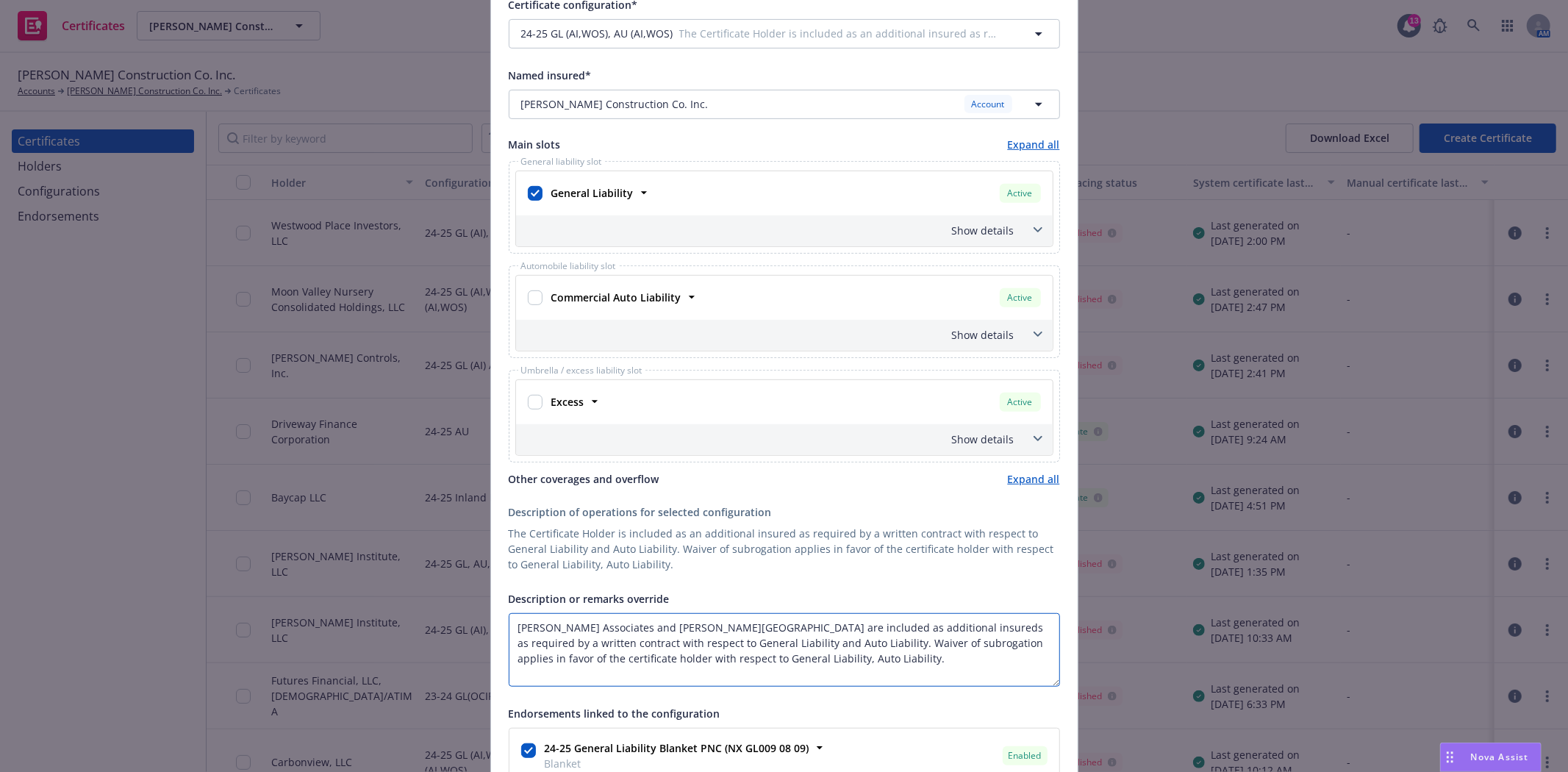
drag, startPoint x: 707, startPoint y: 644, endPoint x: 818, endPoint y: 665, distance: 113.0
click at [818, 665] on textarea "Gilbert Associates and Ventura Woodley Building are included as additional insu…" at bounding box center [784, 650] width 551 height 73
click at [516, 629] on textarea "Gilbert Associates and Ventura Woodley Building are included as additional insu…" at bounding box center [784, 650] width 551 height 73
type textarea "Tenant: Sohail Shayfer - 16055 Ventura Blvd, Ste 444, Encino, CA 91436 Gilbert …"
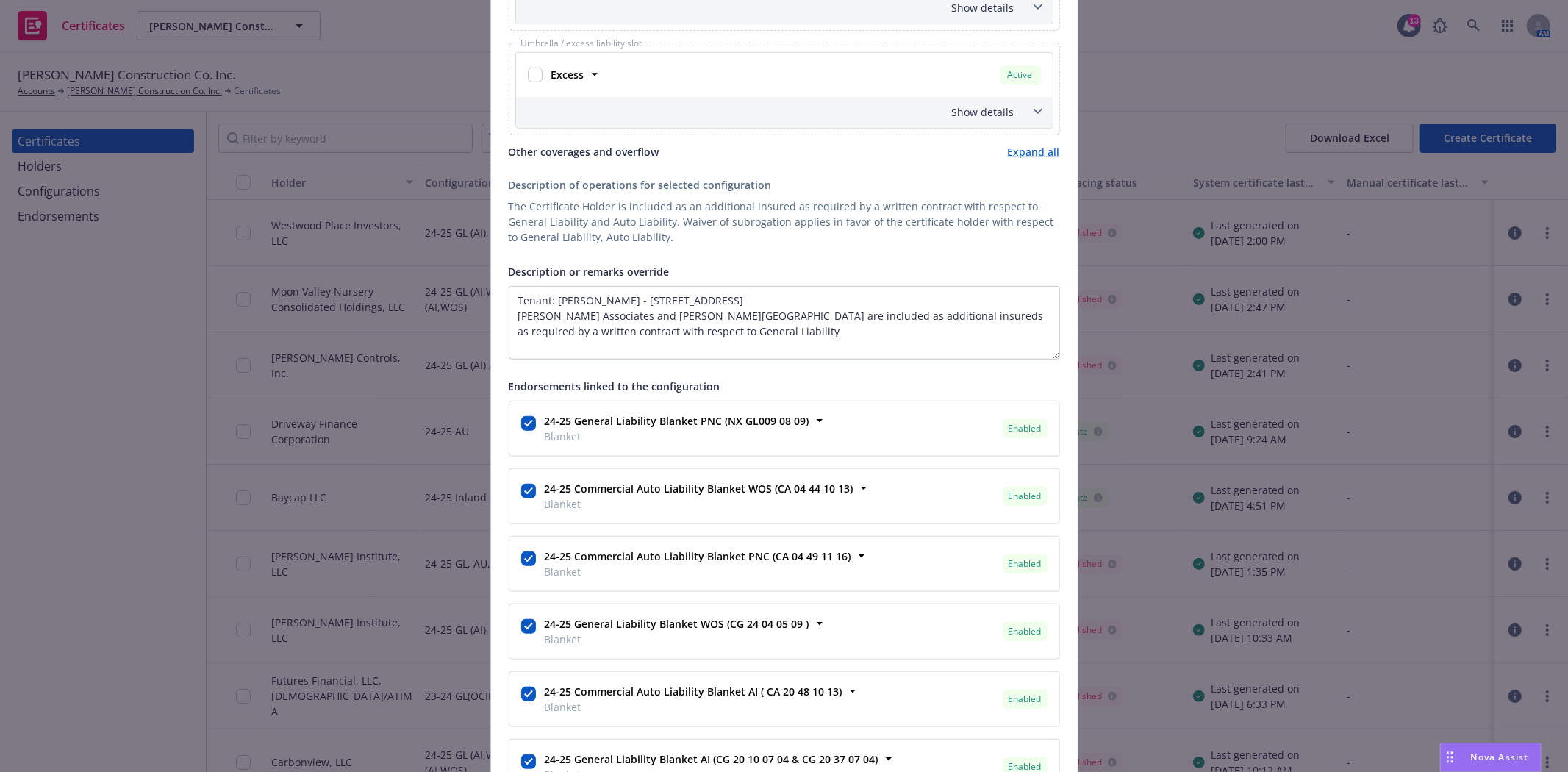
scroll to position [898, 0]
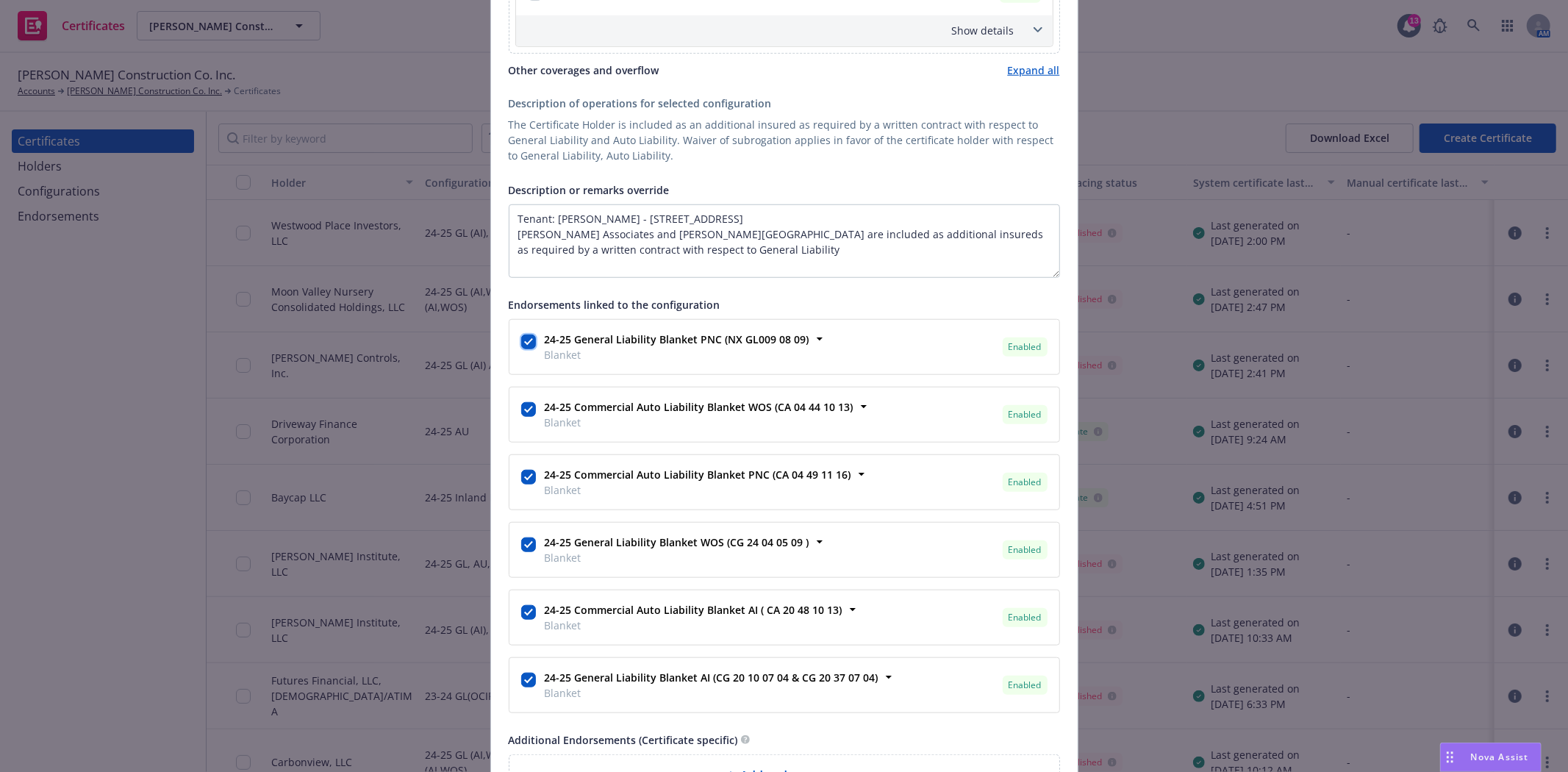
click at [521, 342] on input "checkbox" at bounding box center [528, 341] width 15 height 15
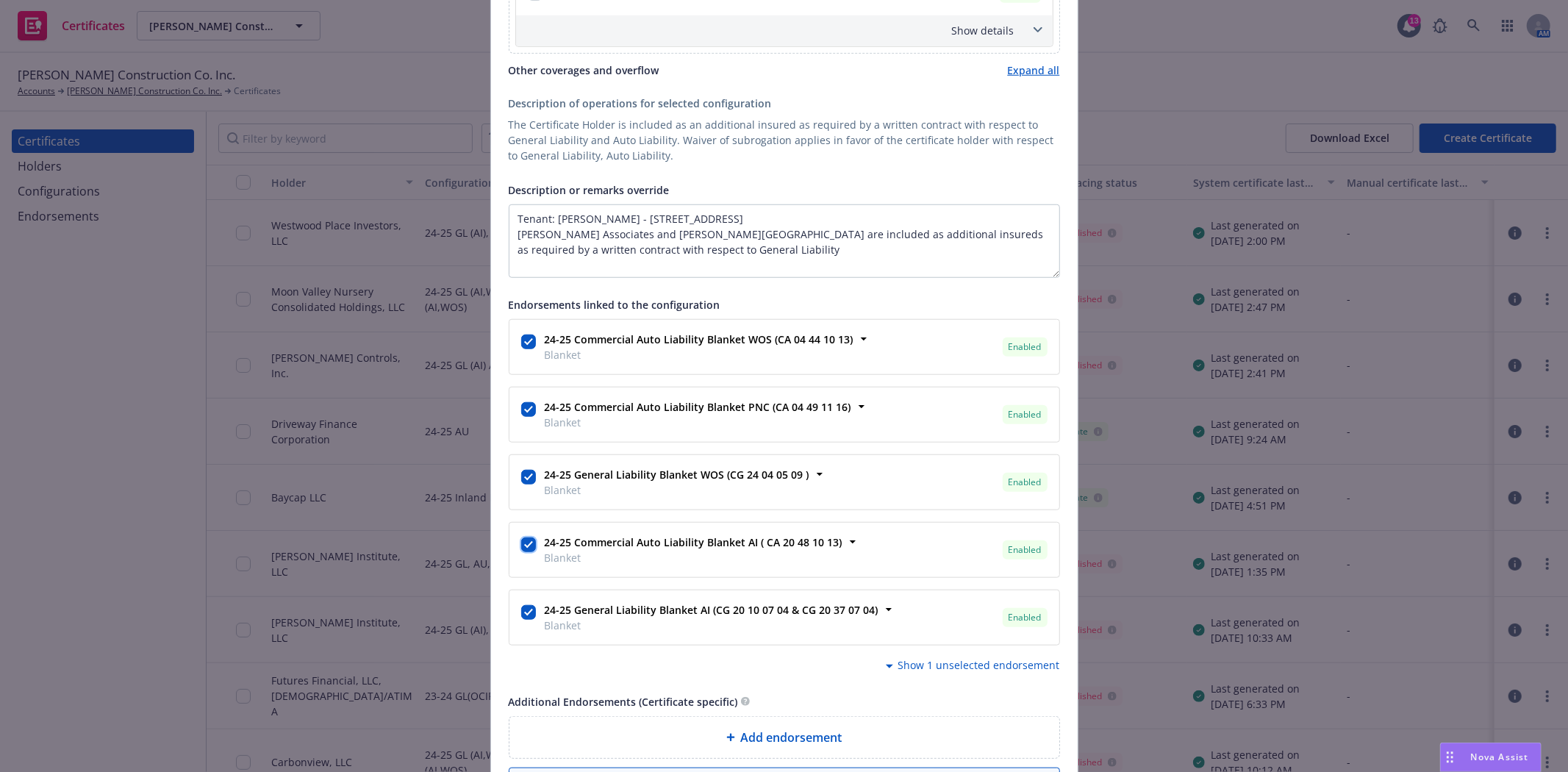
click at [521, 547] on input "checkbox" at bounding box center [528, 544] width 15 height 15
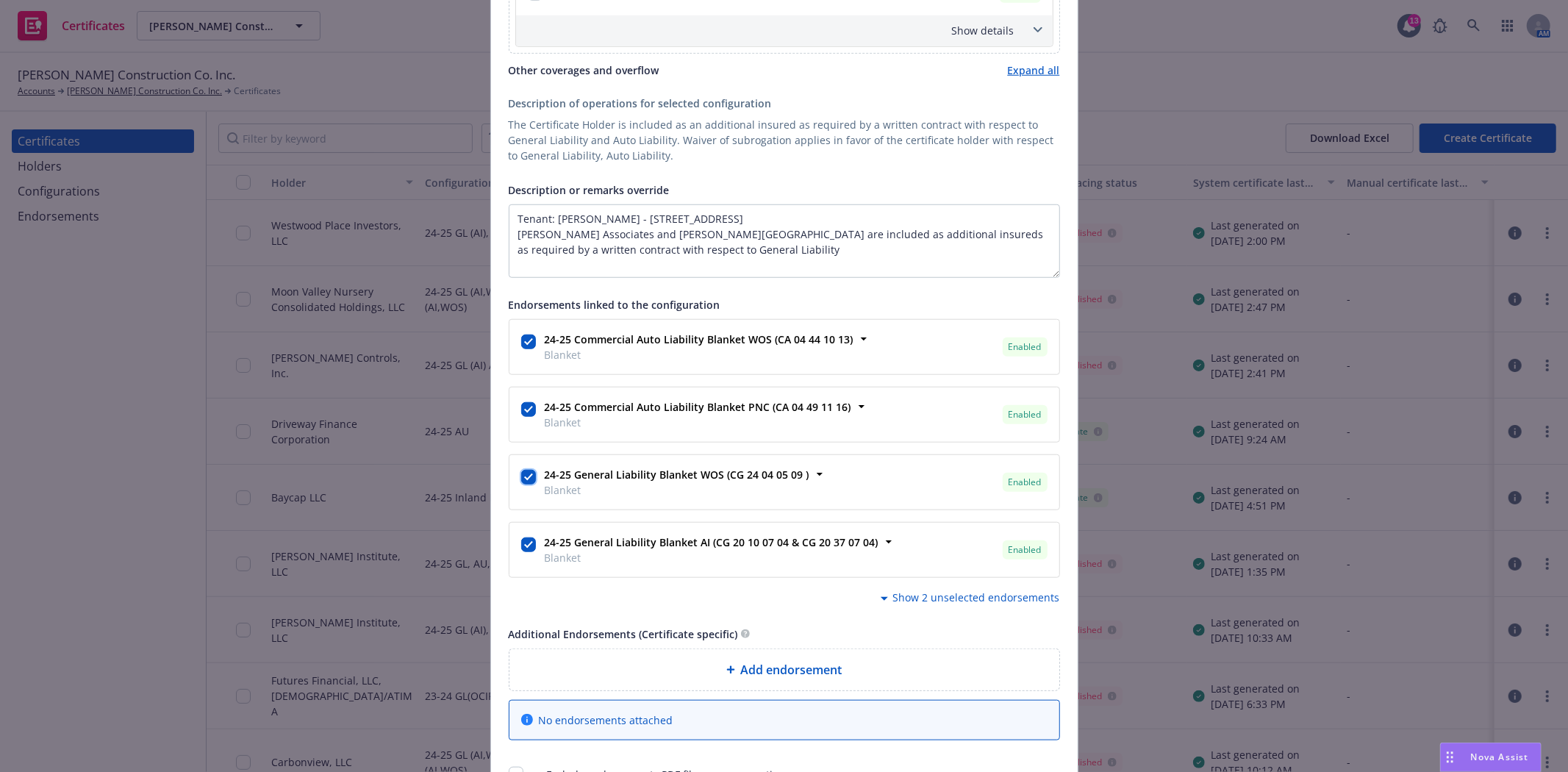
click at [524, 478] on input "checkbox" at bounding box center [528, 476] width 15 height 15
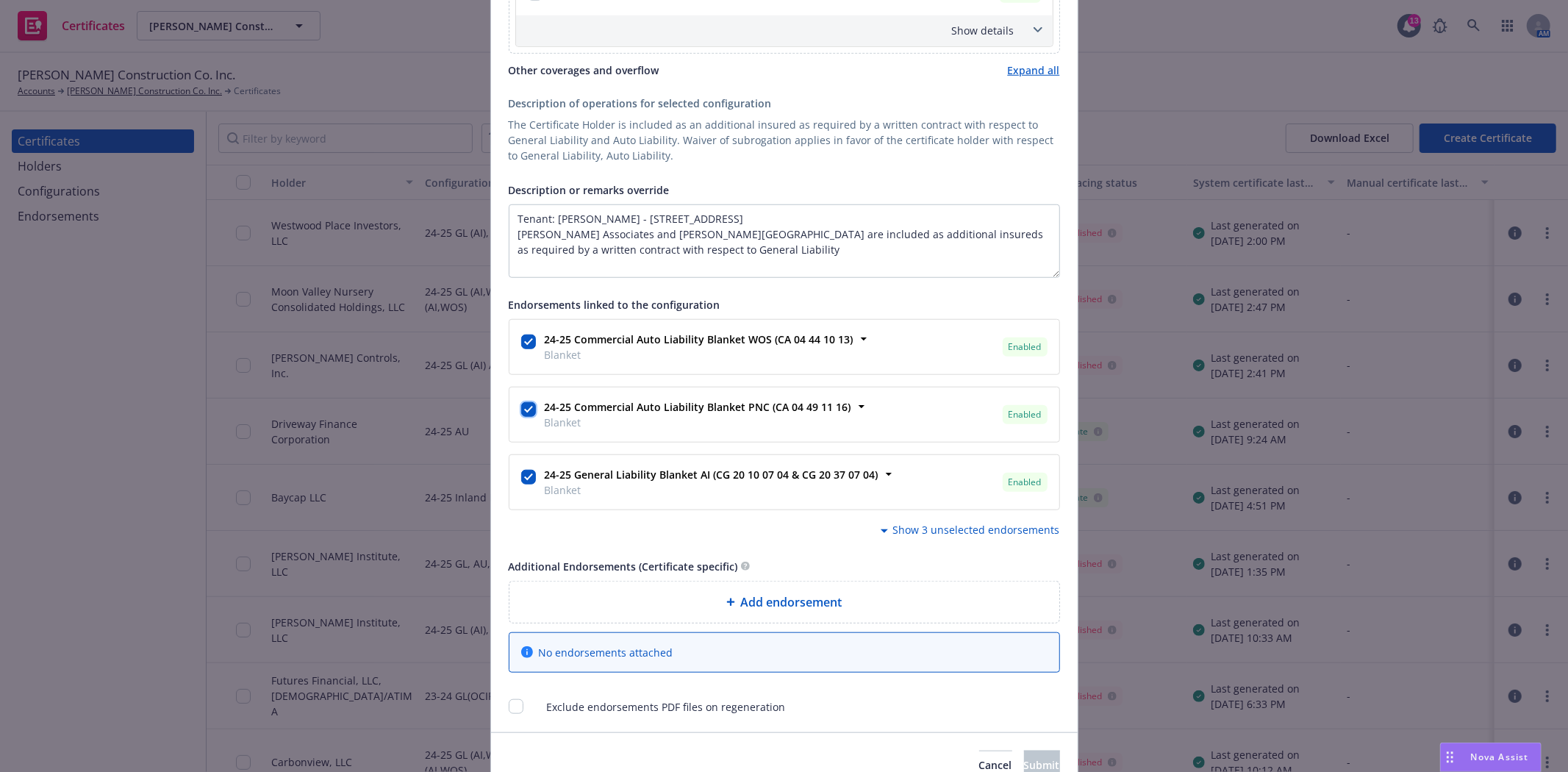
click at [522, 408] on input "checkbox" at bounding box center [528, 409] width 15 height 15
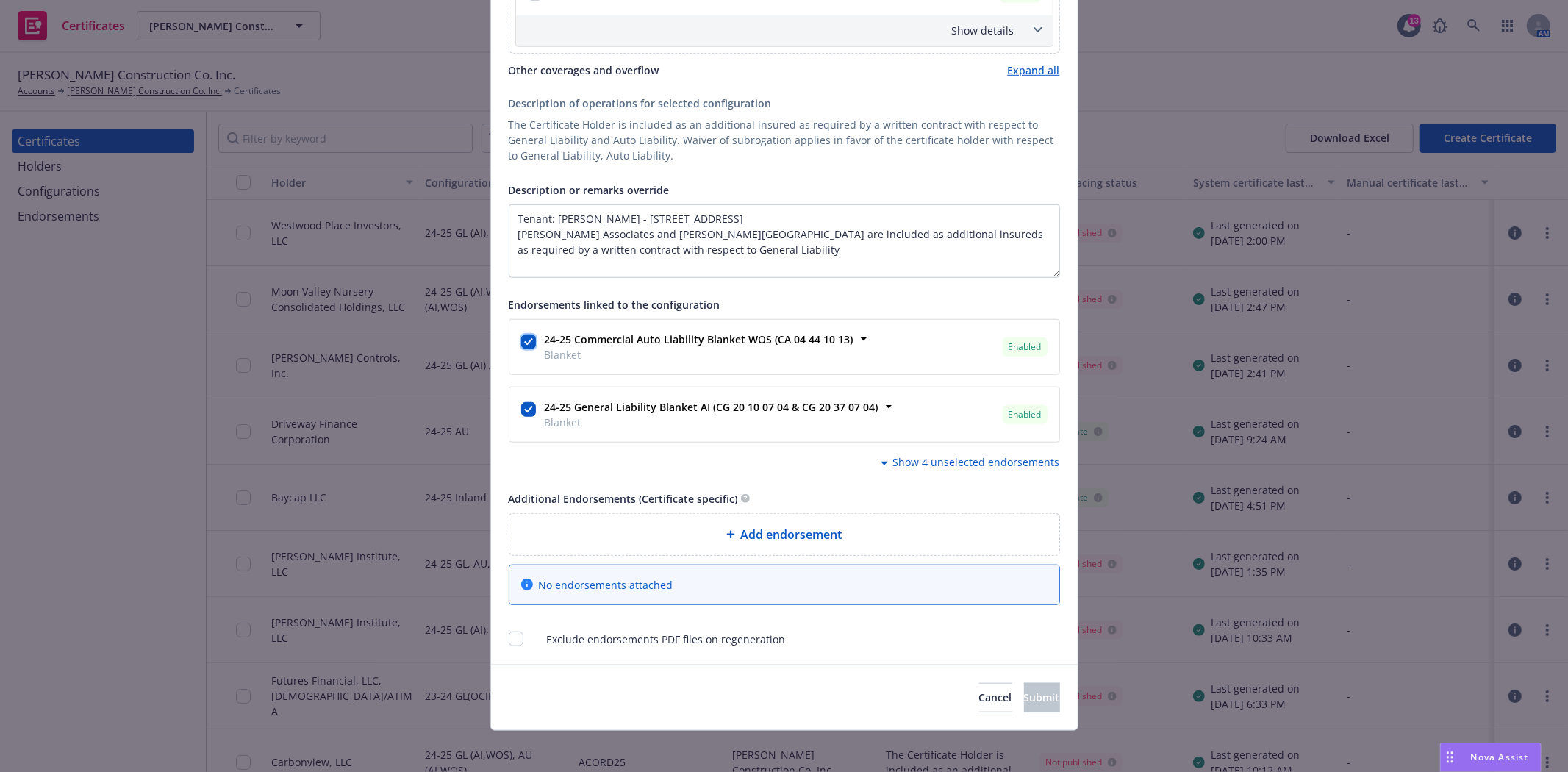
click at [524, 339] on input "checkbox" at bounding box center [528, 341] width 15 height 15
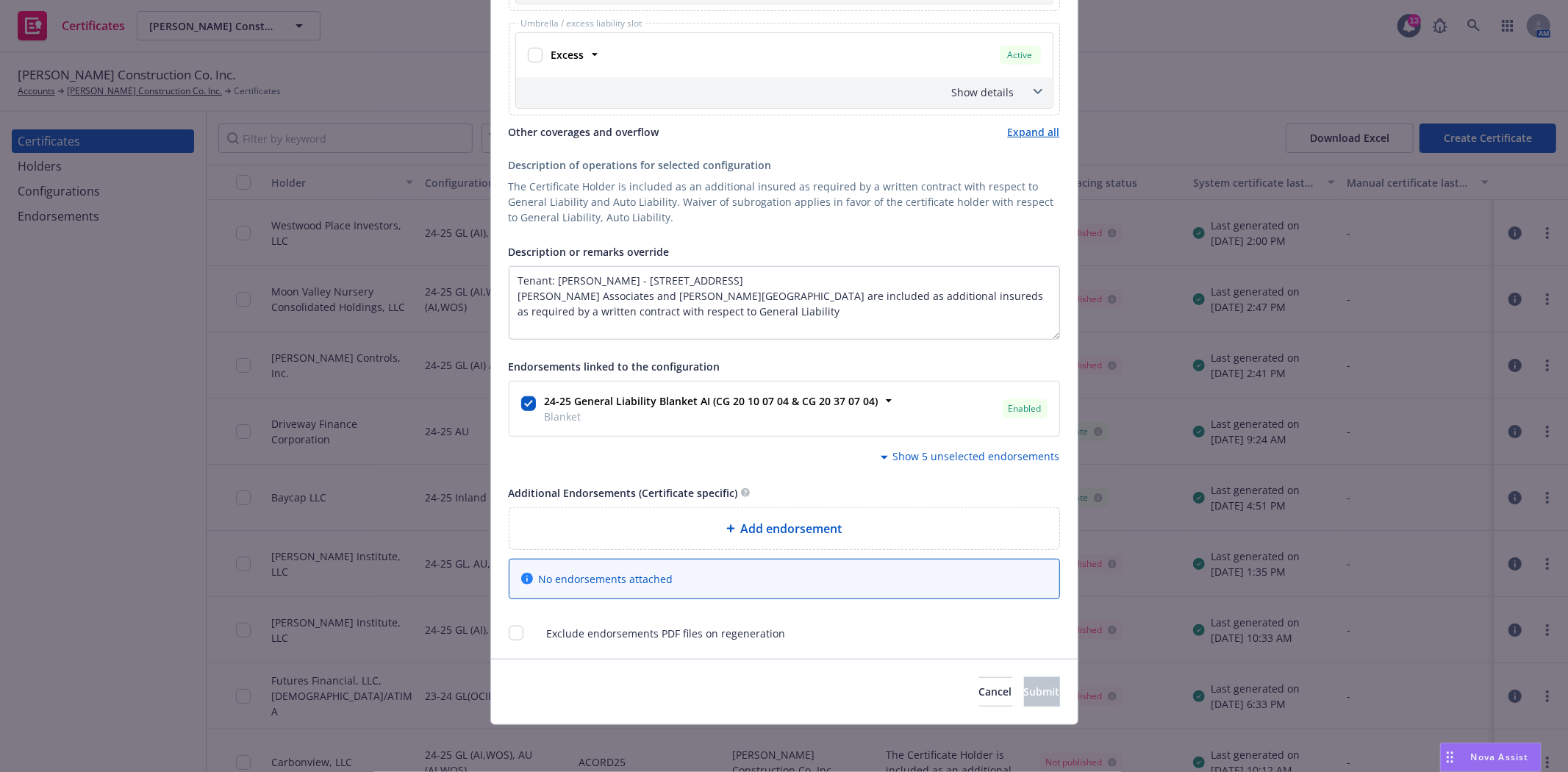
scroll to position [839, 0]
click at [741, 520] on span "Add endorsement" at bounding box center [791, 529] width 101 height 17
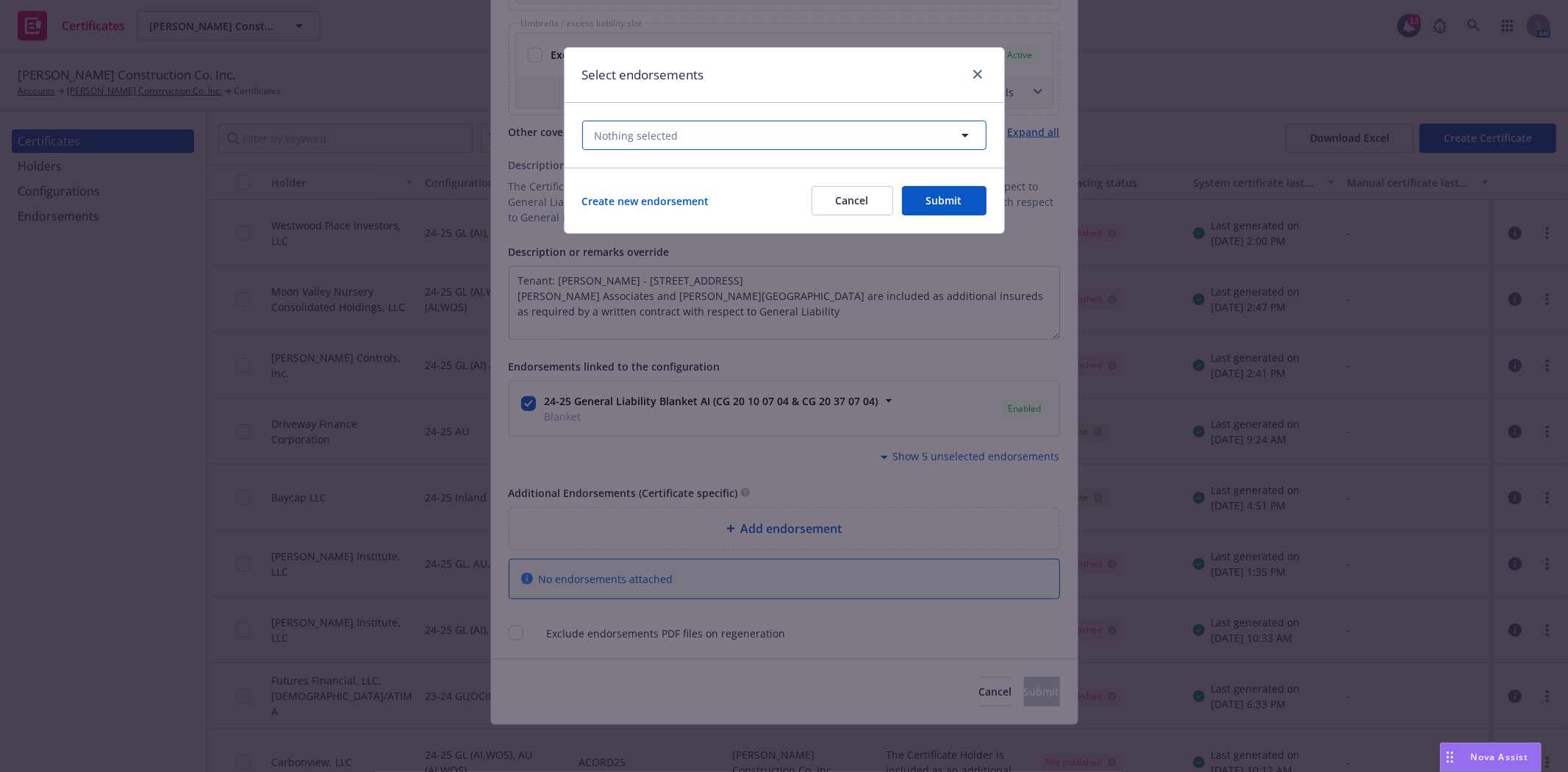
click at [739, 135] on button "Nothing selected" at bounding box center [784, 135] width 404 height 30
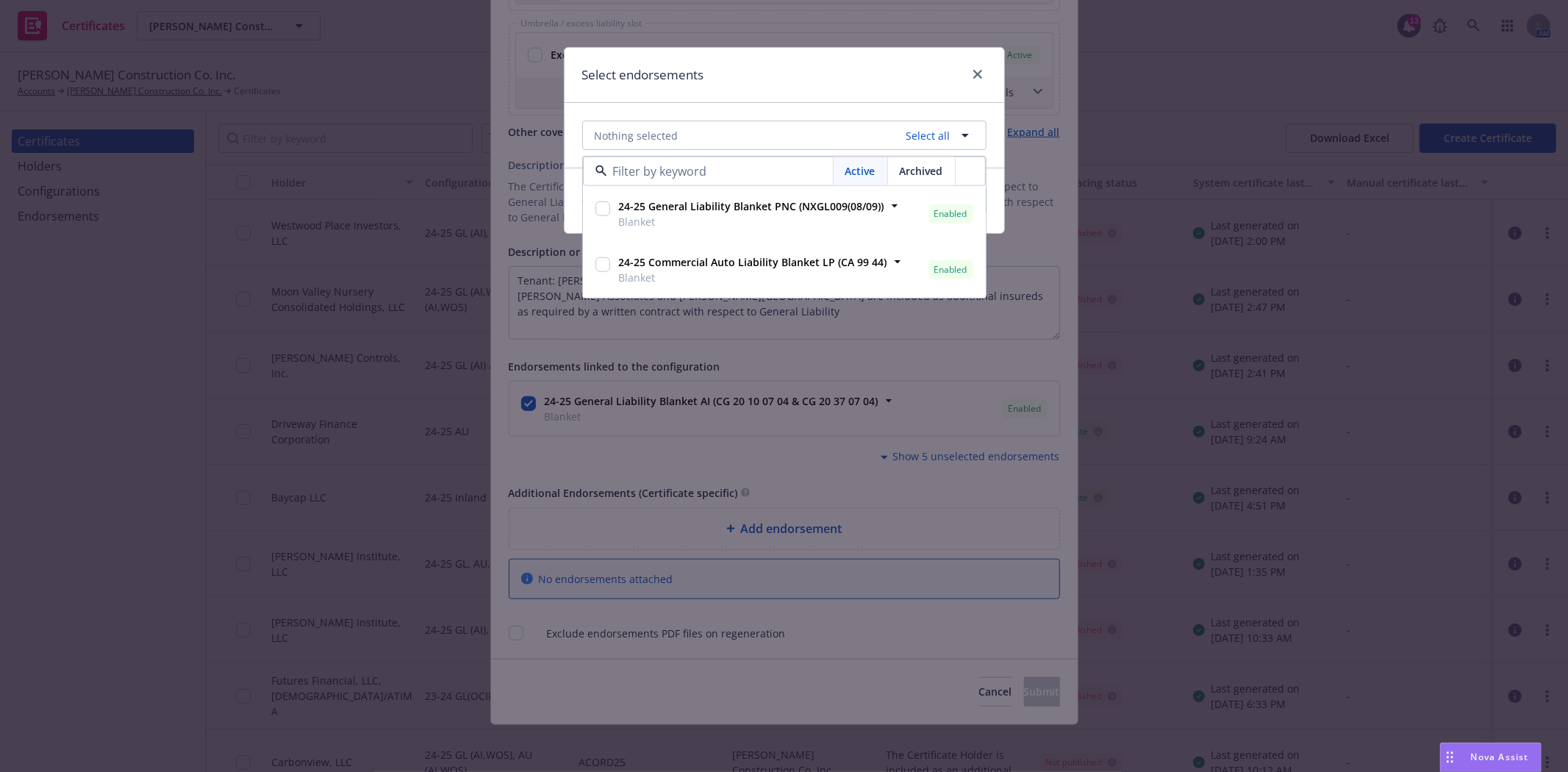
click at [852, 75] on div "Select endorsements" at bounding box center [784, 75] width 440 height 55
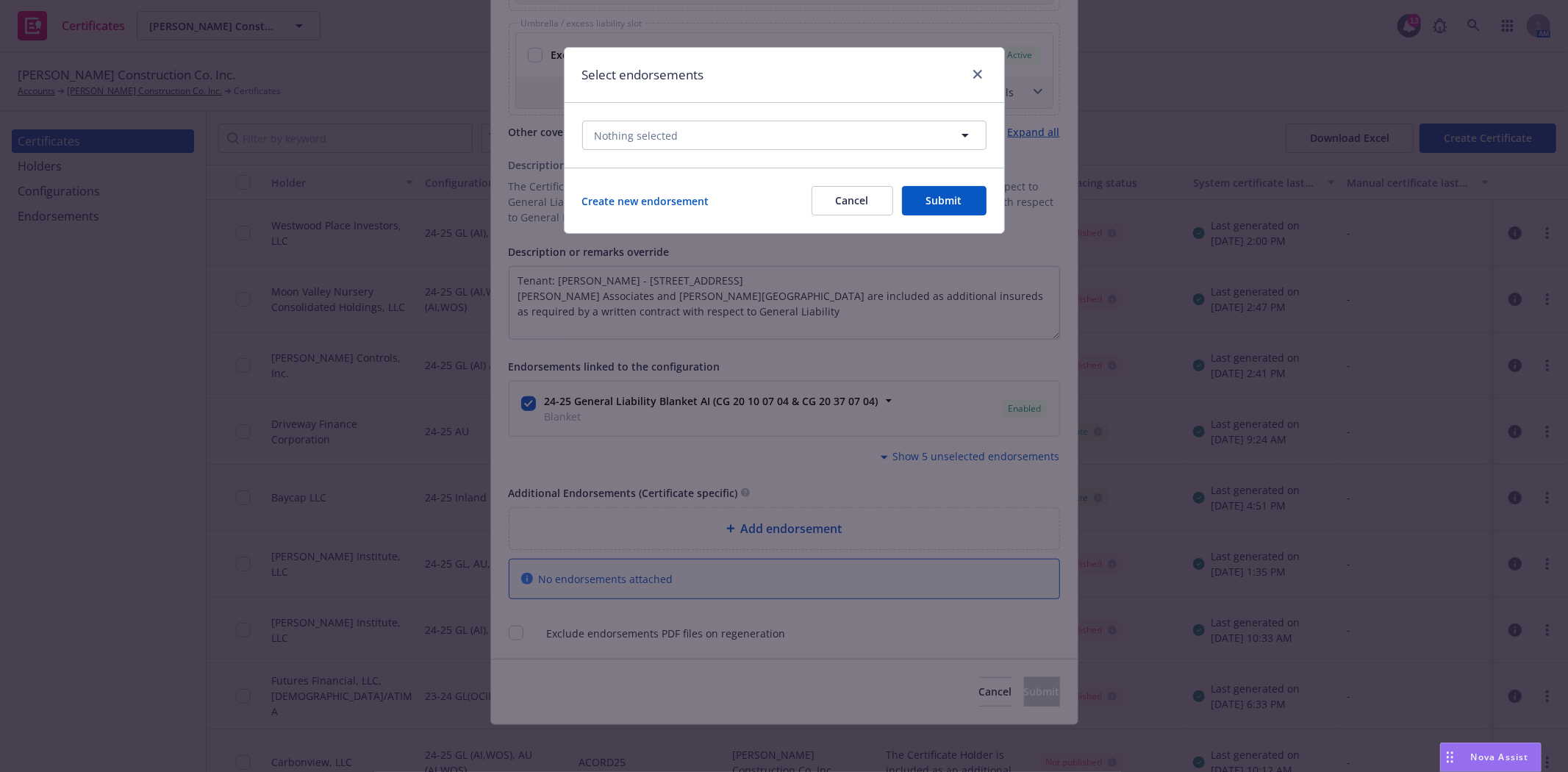
click at [855, 195] on button "Cancel" at bounding box center [852, 201] width 82 height 30
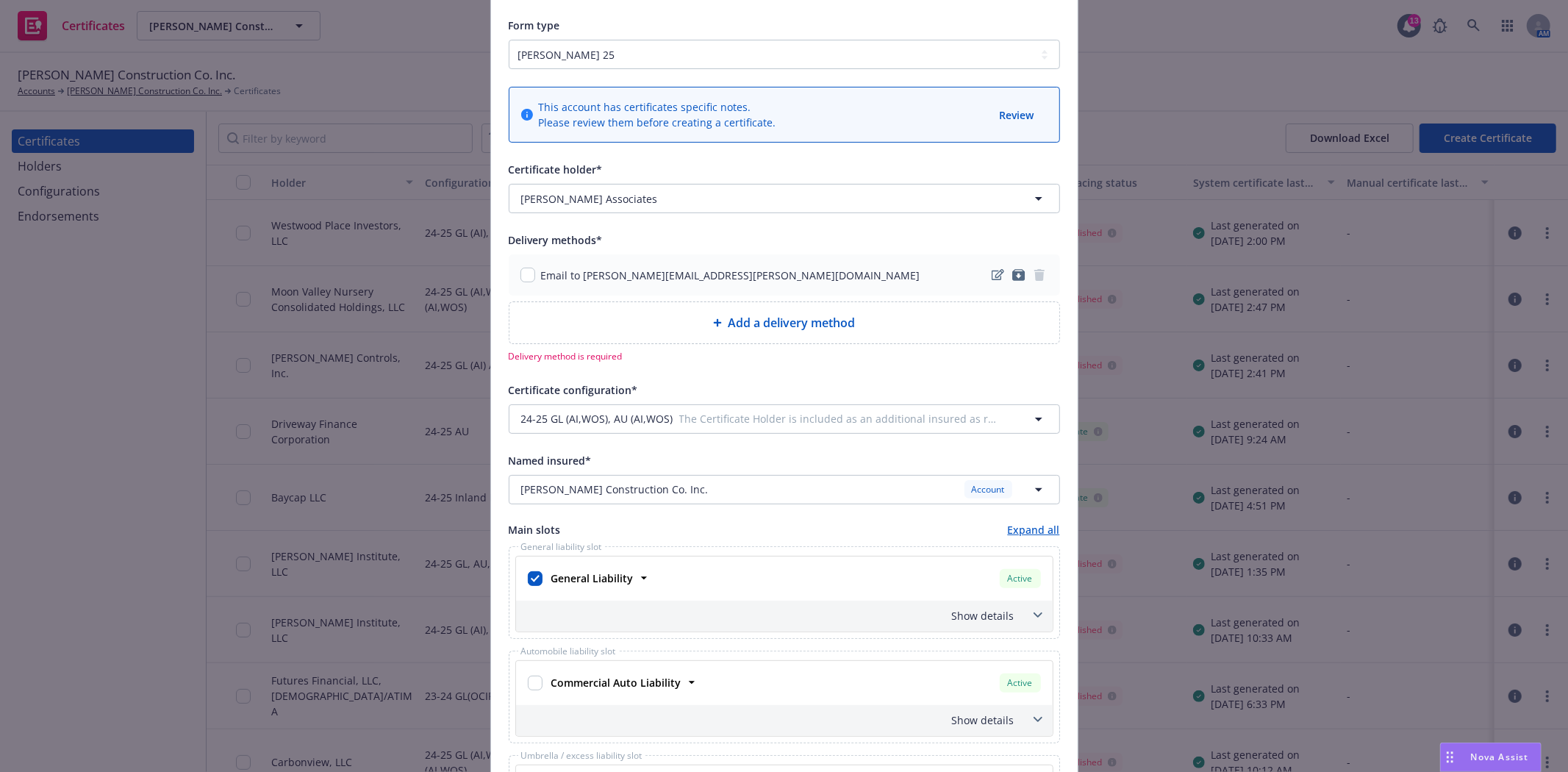
scroll to position [0, 0]
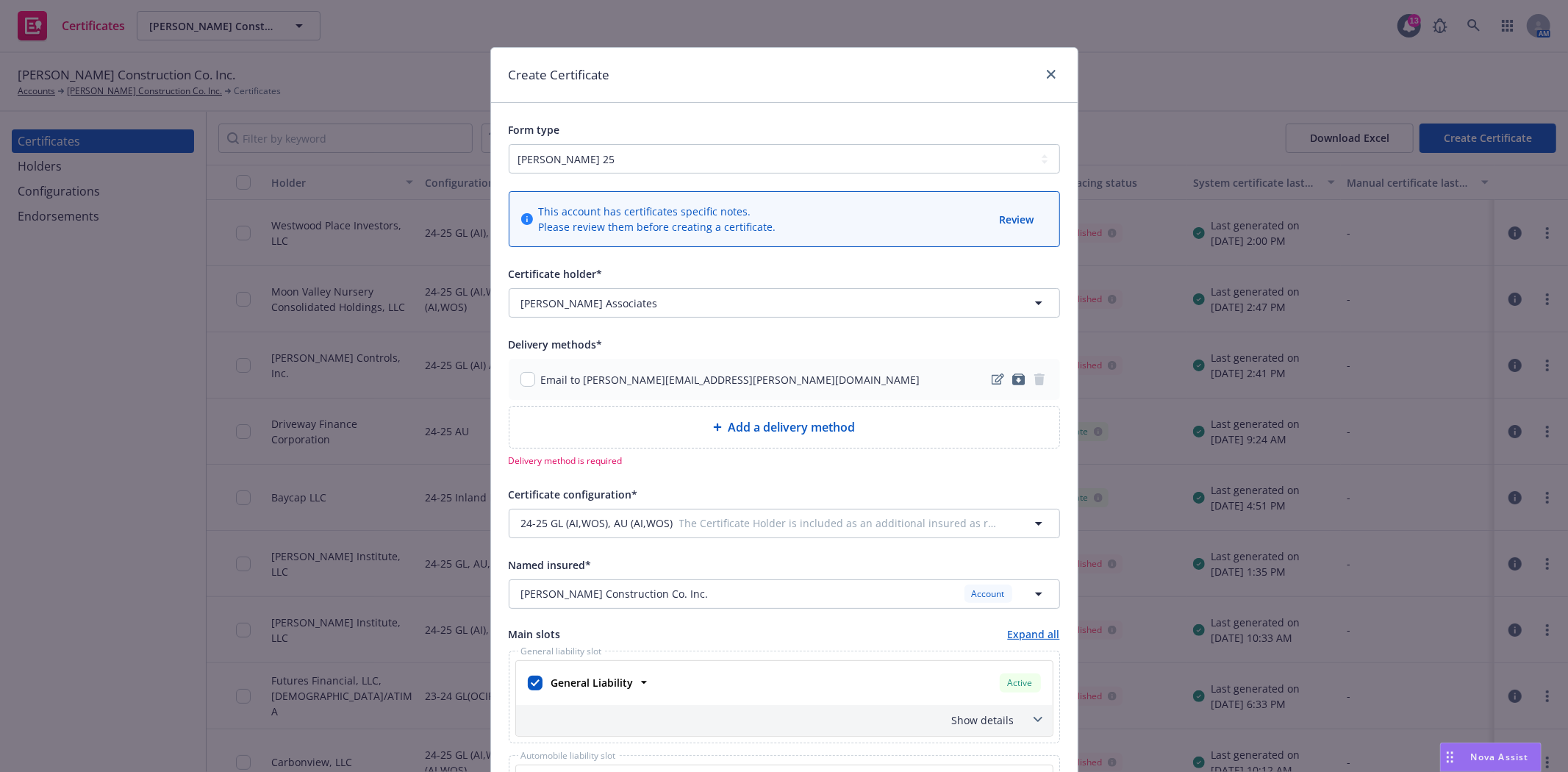
click at [728, 422] on span "Add a delivery method" at bounding box center [791, 427] width 127 height 17
select select "EMAIL"
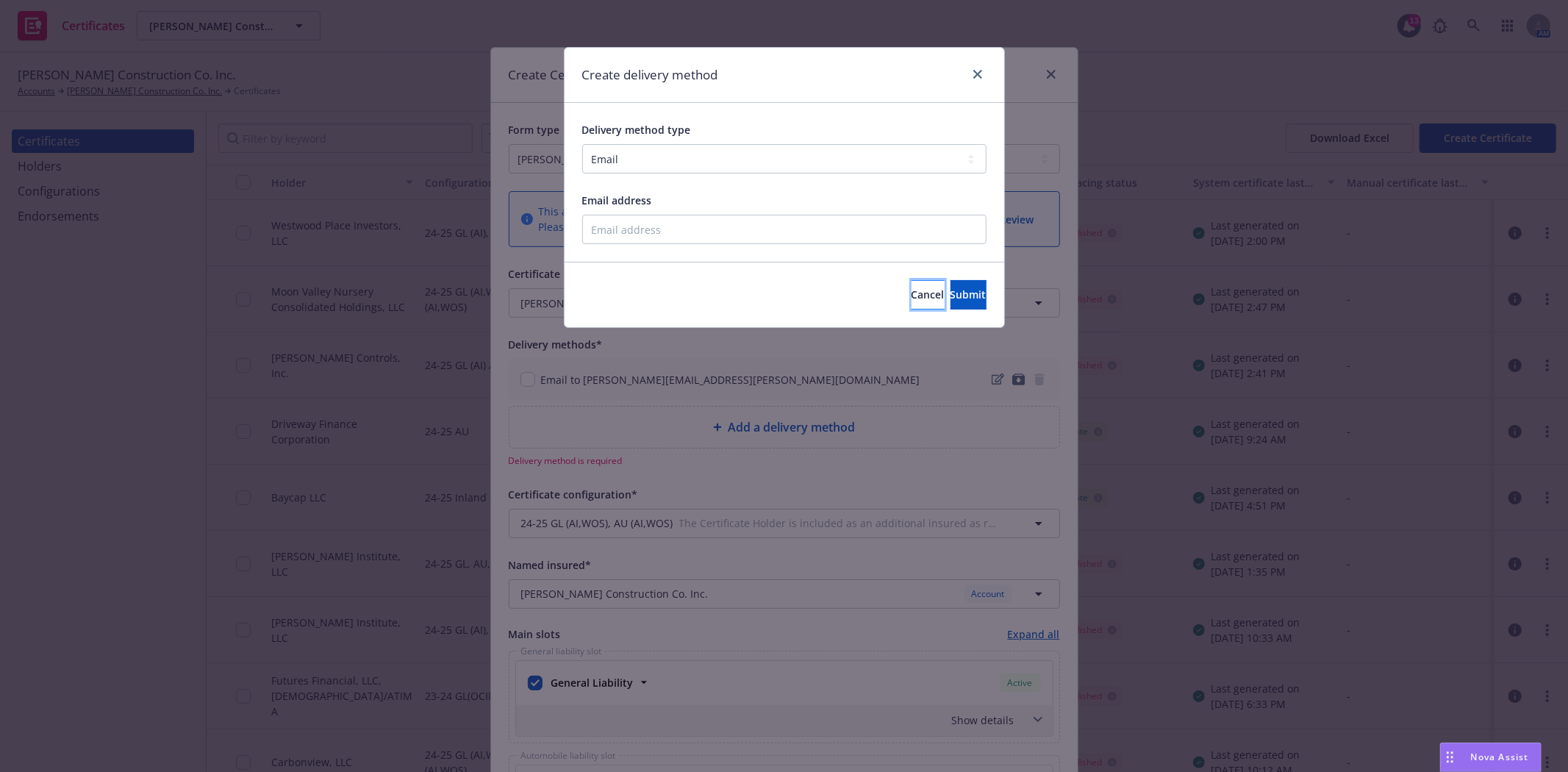
click at [912, 305] on button "Cancel" at bounding box center [928, 295] width 33 height 30
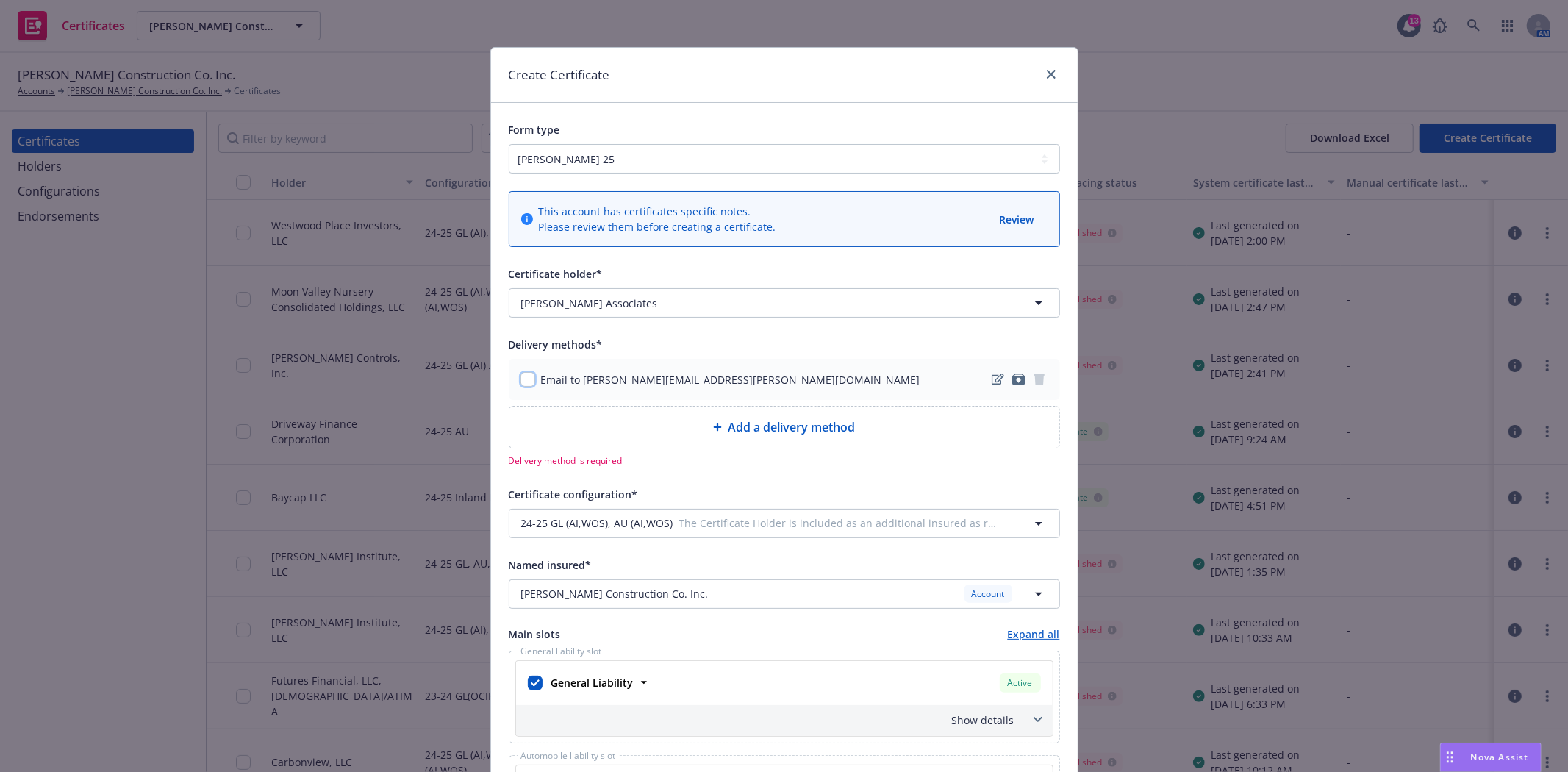
click at [520, 386] on input "checkbox" at bounding box center [527, 379] width 15 height 15
checkbox input "true"
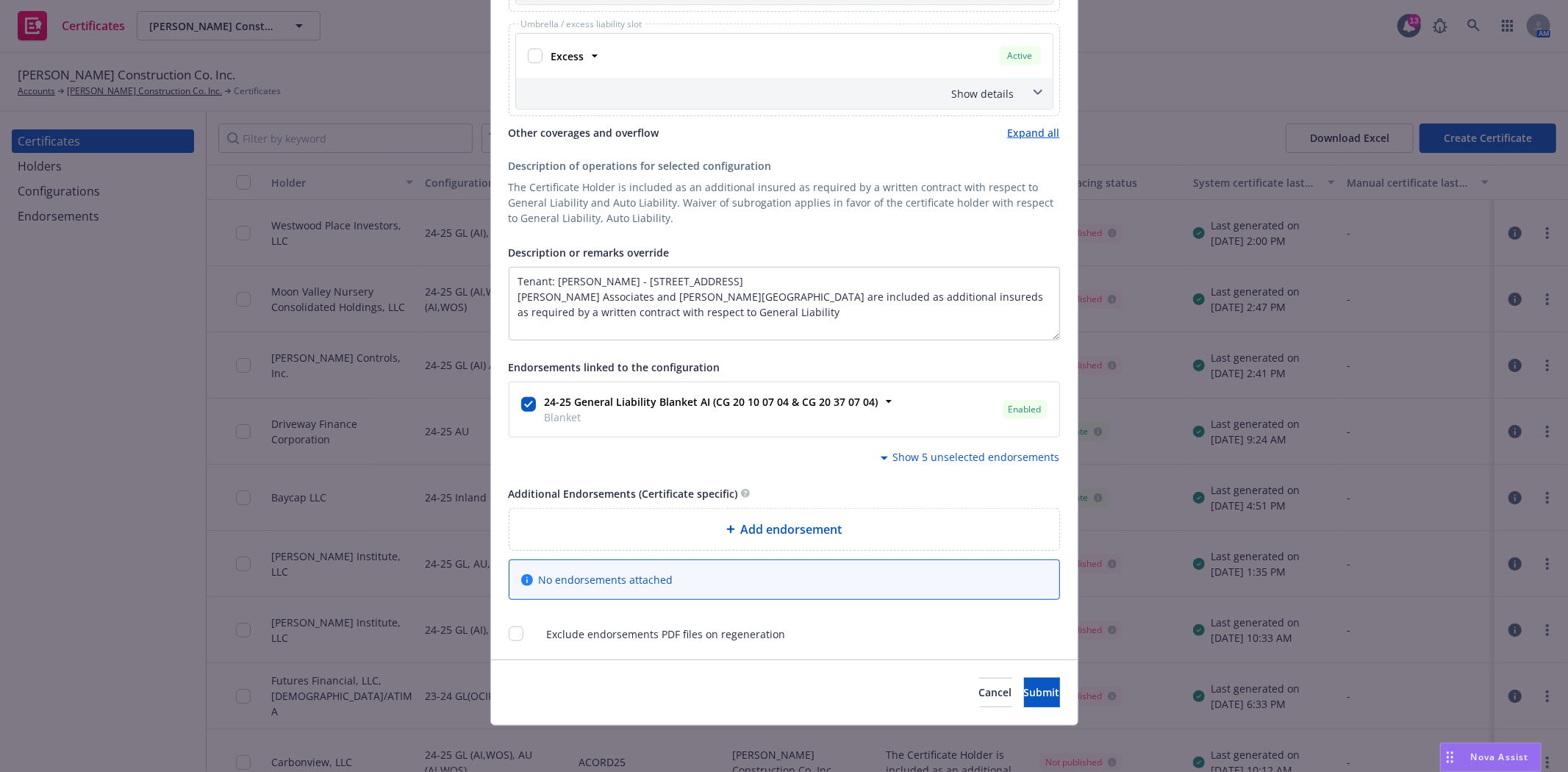
scroll to position [821, 0]
click at [1024, 695] on span "Submit" at bounding box center [1042, 691] width 36 height 14
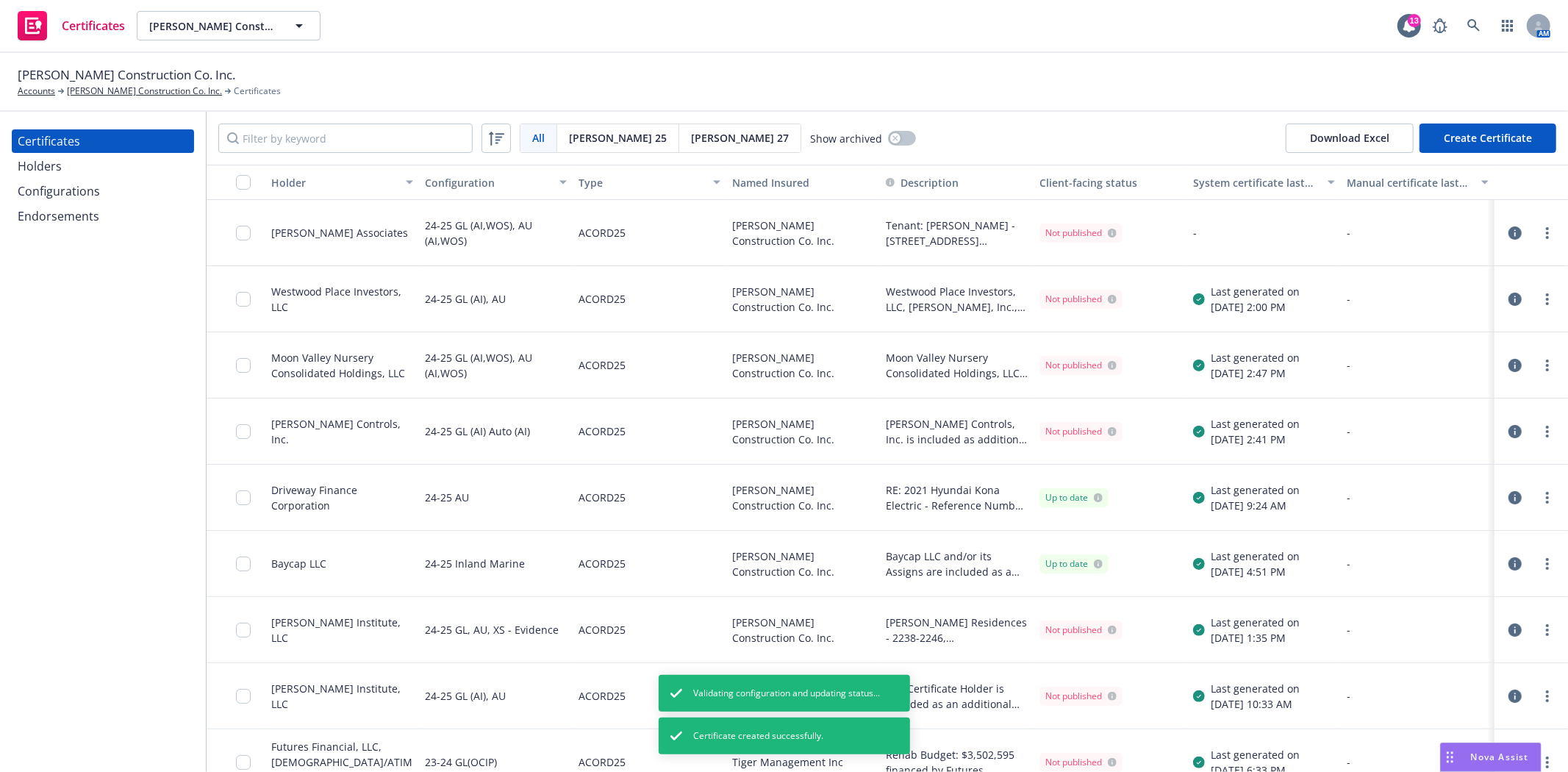
click at [1509, 233] on icon "button" at bounding box center [1515, 232] width 13 height 13
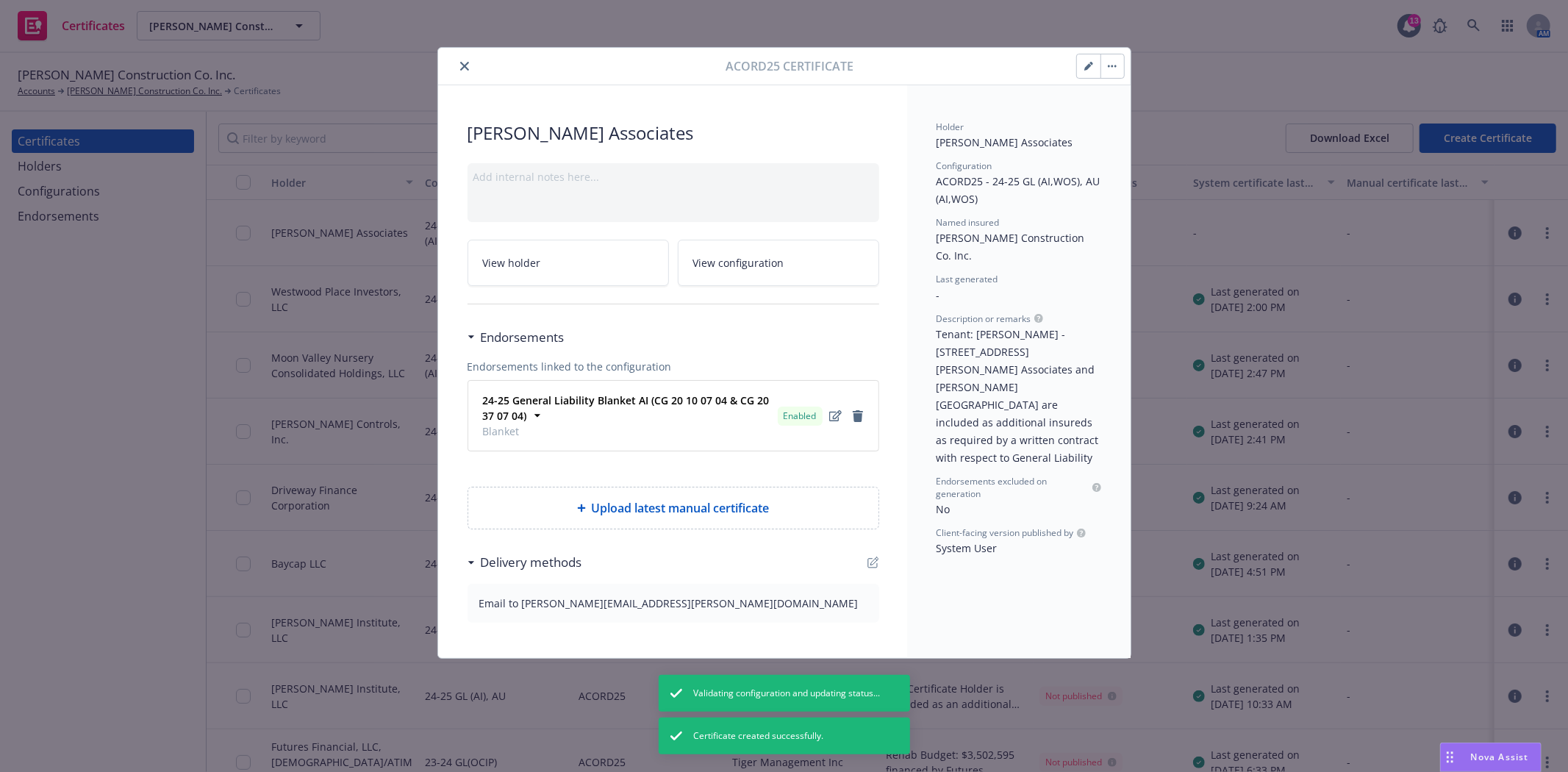
click at [464, 66] on icon "close" at bounding box center [464, 66] width 9 height 9
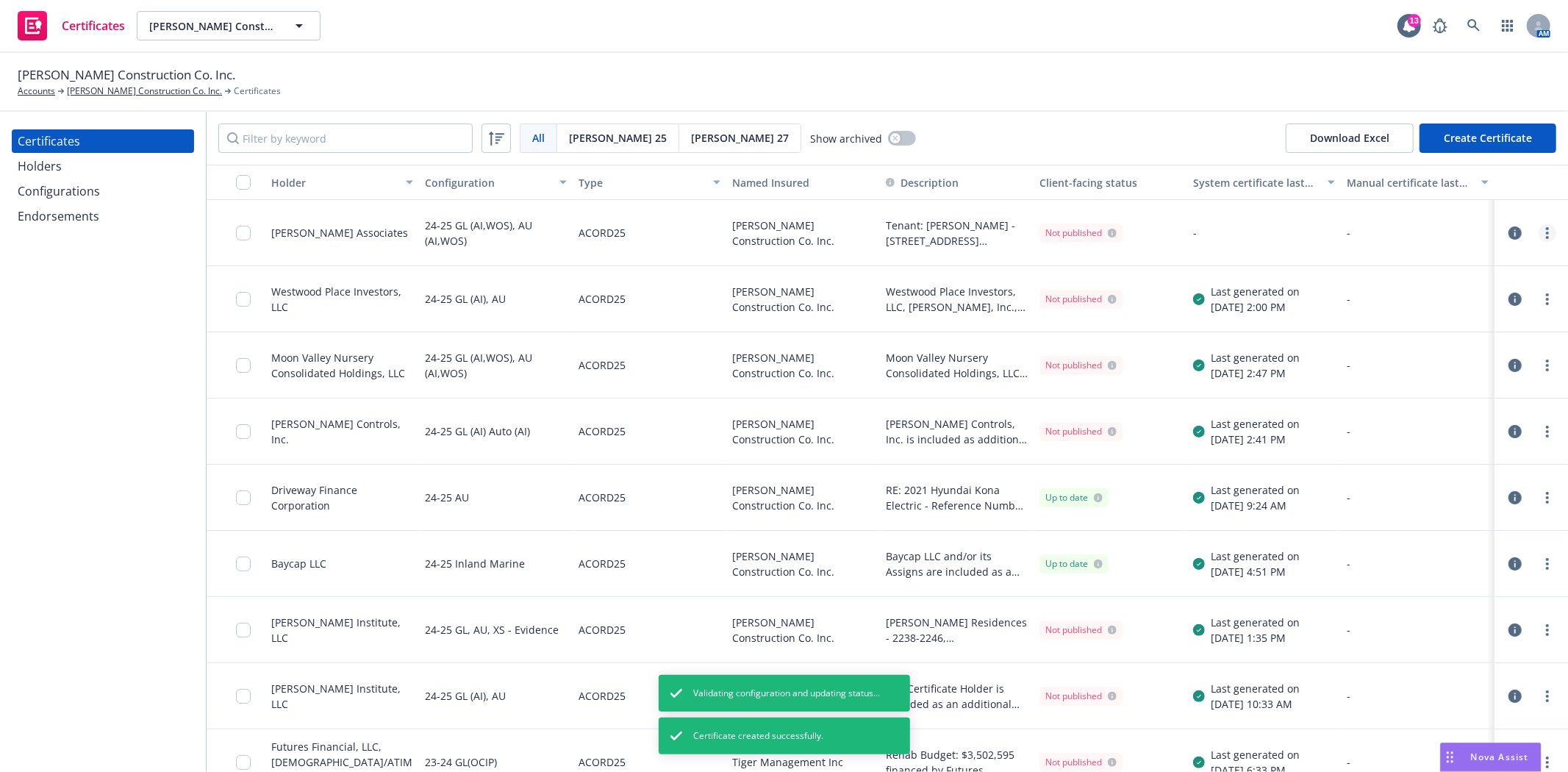
click at [1538, 236] on link "more" at bounding box center [1547, 233] width 17 height 17
